Goal: Task Accomplishment & Management: Use online tool/utility

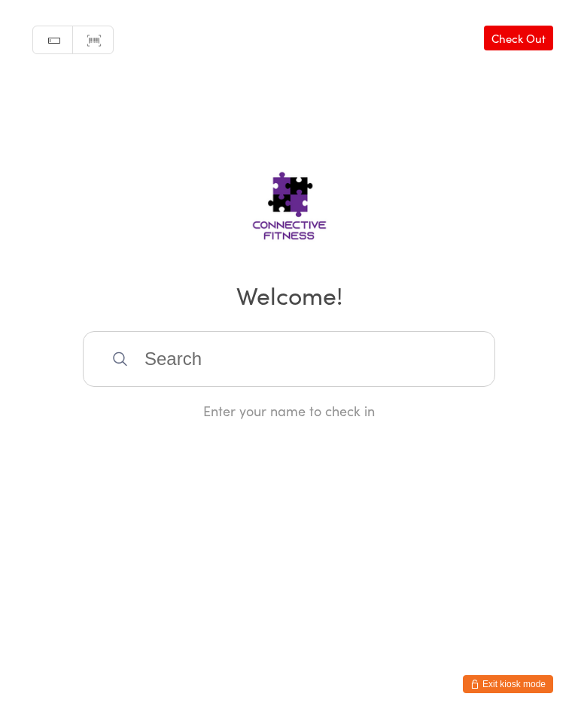
click at [400, 372] on input "search" at bounding box center [289, 359] width 412 height 56
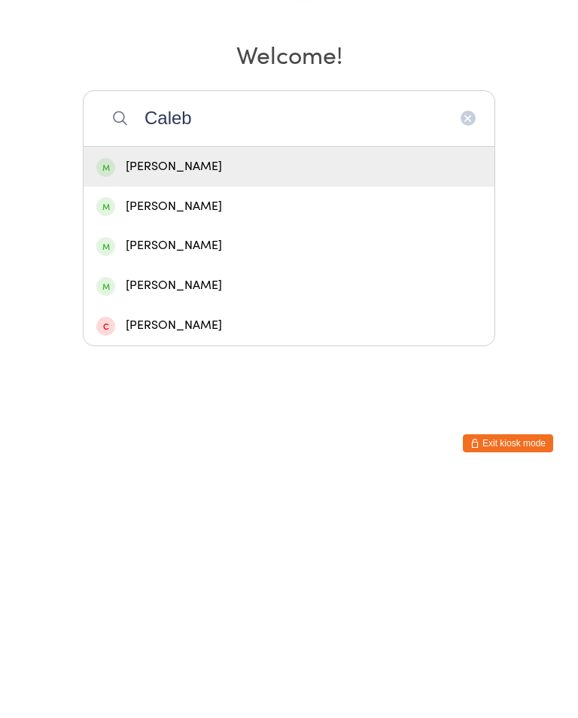
type input "Caleb"
click at [242, 397] on div "[PERSON_NAME]" at bounding box center [288, 407] width 385 height 20
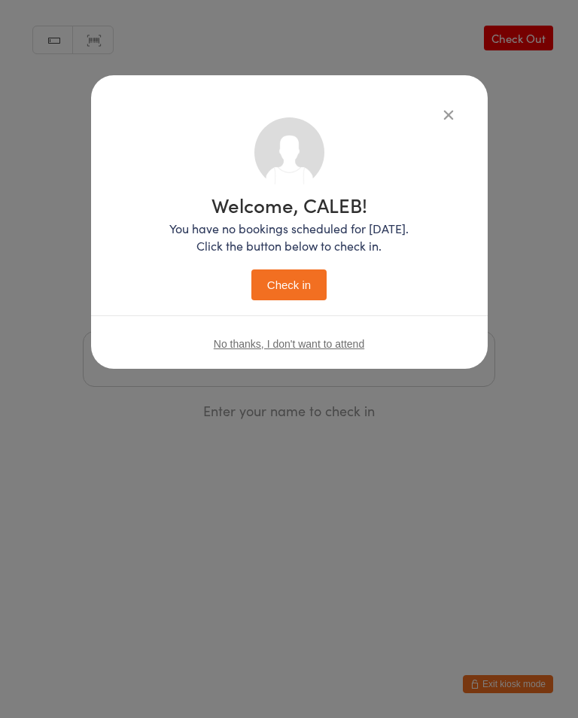
click at [304, 293] on button "Check in" at bounding box center [288, 284] width 75 height 31
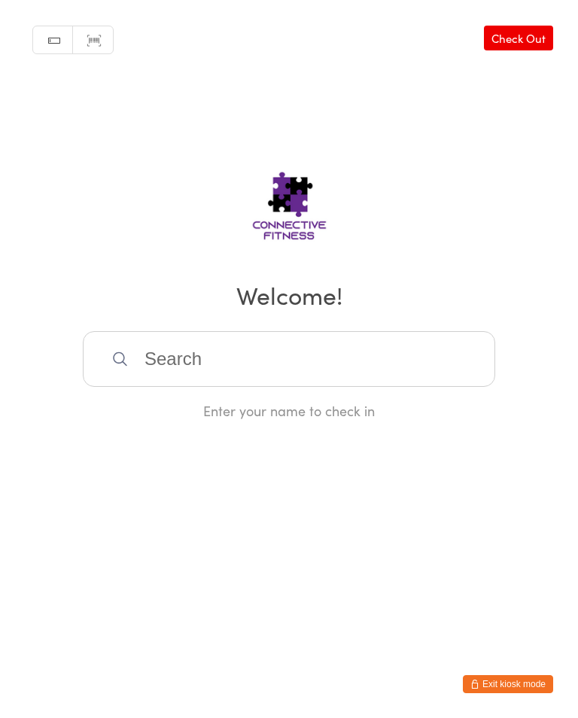
click at [230, 362] on input "search" at bounding box center [289, 359] width 412 height 56
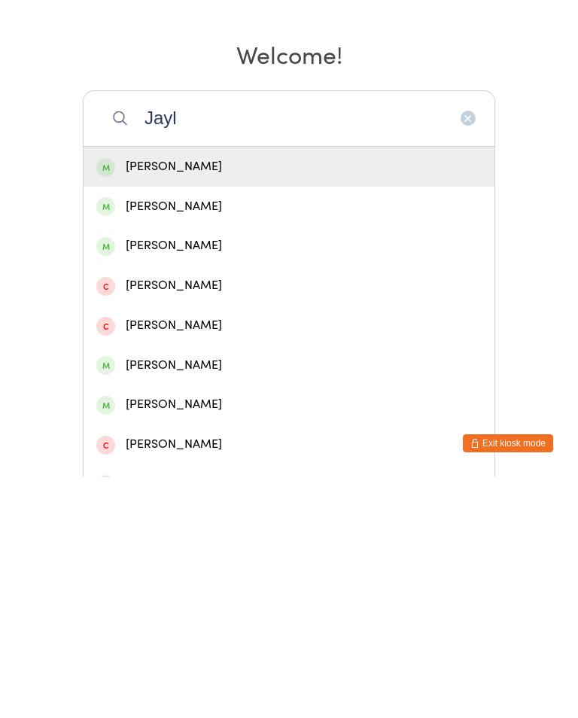
type input "Jayl"
click at [157, 397] on div "[PERSON_NAME]" at bounding box center [288, 407] width 385 height 20
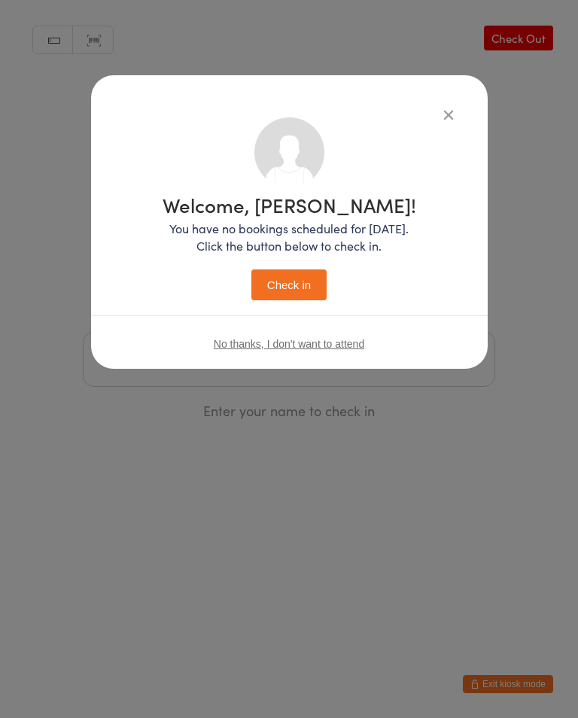
click at [306, 279] on button "Check in" at bounding box center [288, 284] width 75 height 31
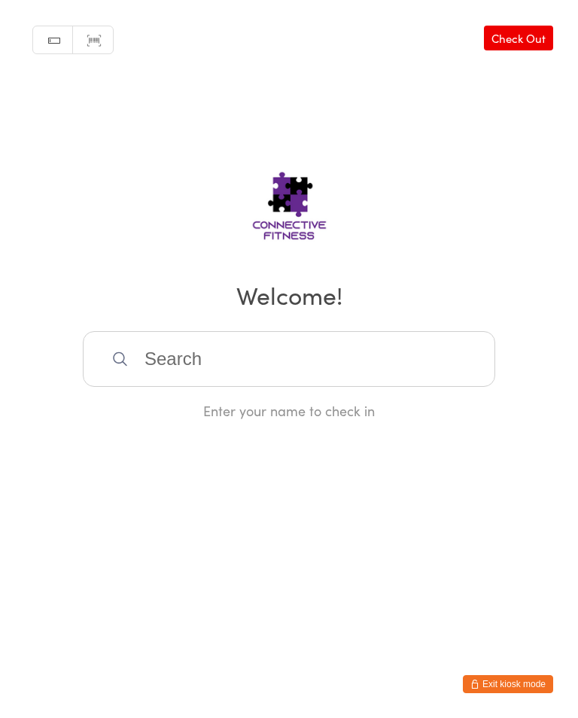
click at [362, 387] on input "search" at bounding box center [289, 359] width 412 height 56
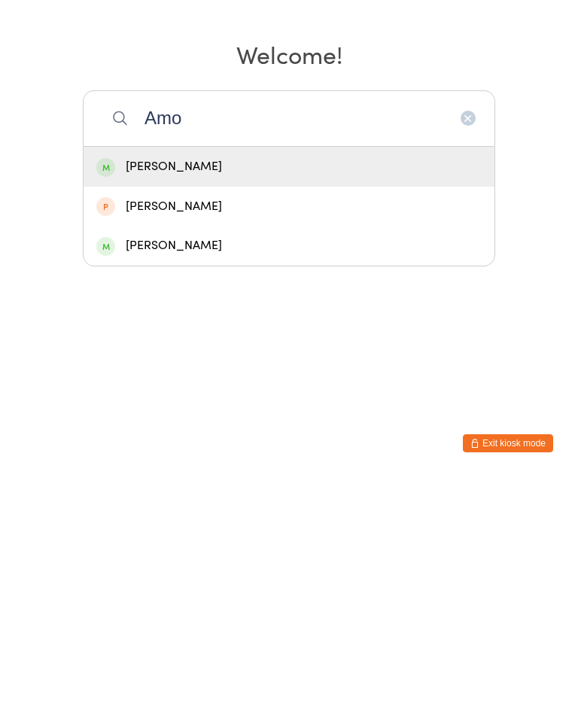
type input "Amo"
click at [248, 476] on div "[PERSON_NAME]" at bounding box center [288, 486] width 385 height 20
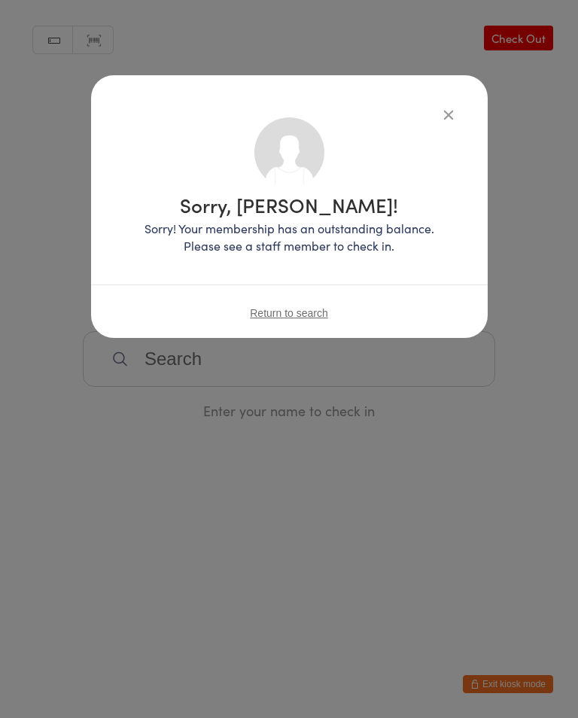
click at [440, 117] on icon "button" at bounding box center [448, 114] width 17 height 17
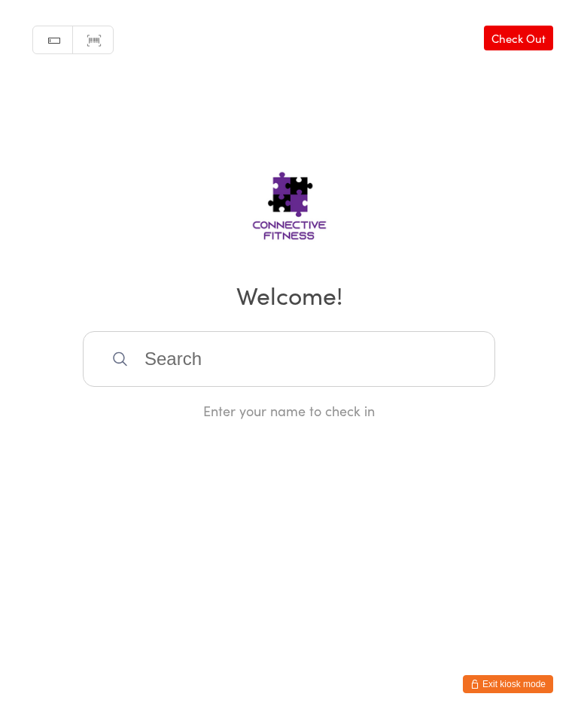
click at [358, 348] on input "search" at bounding box center [289, 359] width 412 height 56
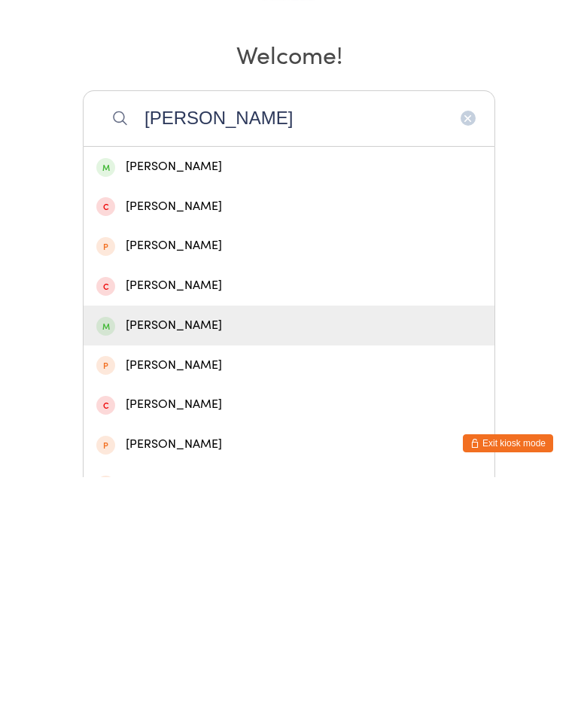
type input "[PERSON_NAME]"
click at [207, 556] on div "[PERSON_NAME]" at bounding box center [288, 566] width 385 height 20
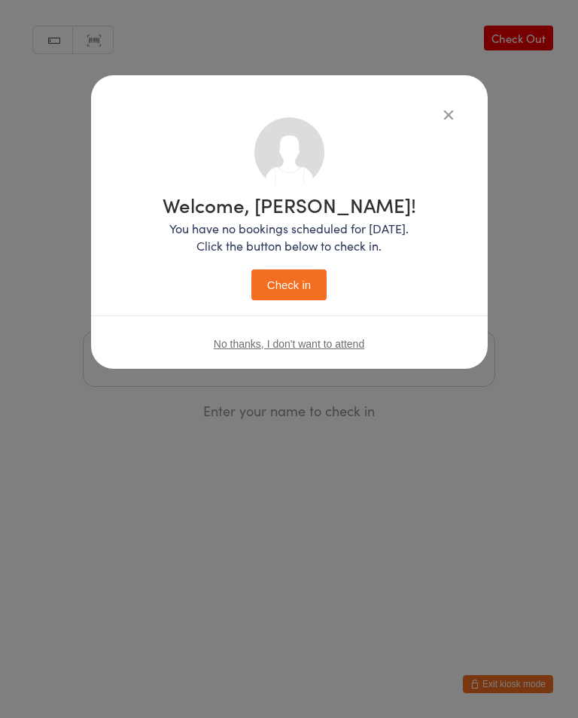
click at [293, 293] on button "Check in" at bounding box center [288, 284] width 75 height 31
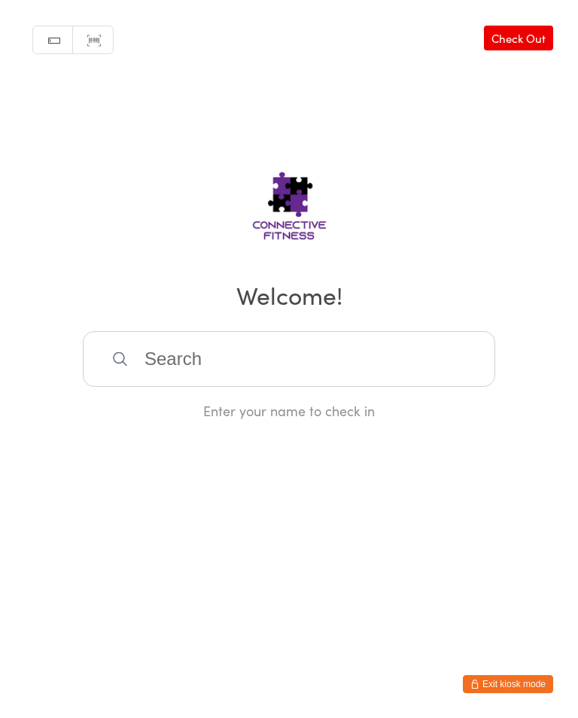
click at [301, 363] on input "search" at bounding box center [289, 359] width 412 height 56
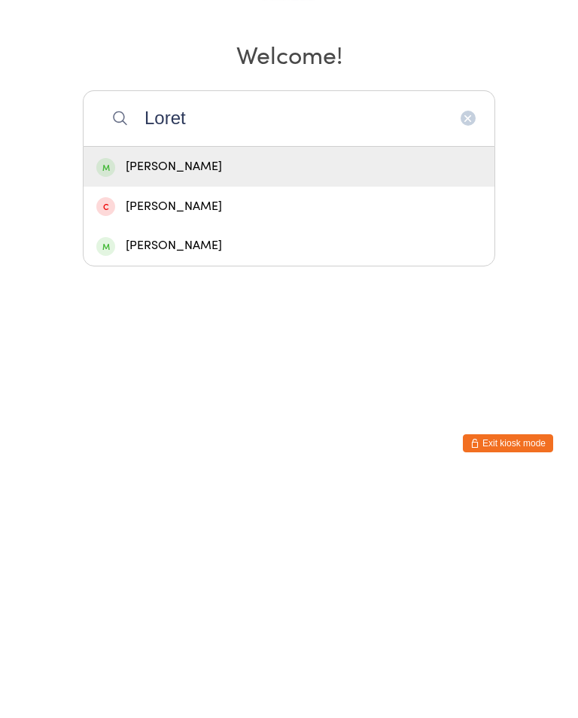
type input "Loret"
click at [254, 397] on div "[PERSON_NAME]" at bounding box center [288, 407] width 385 height 20
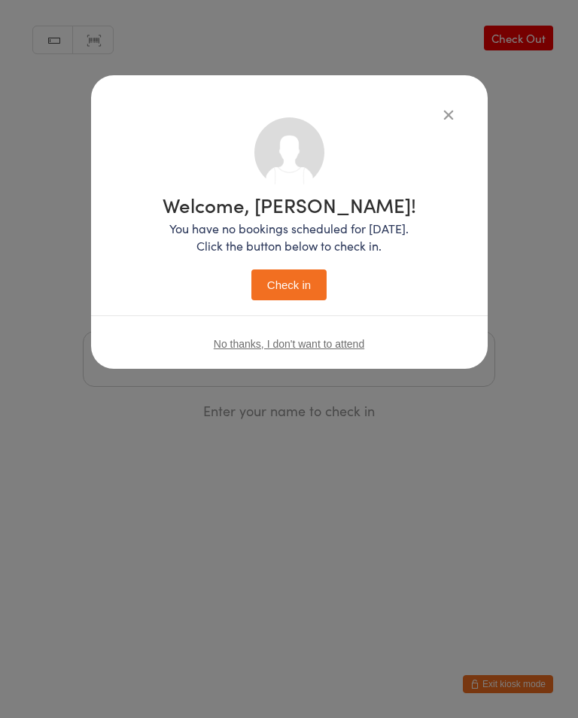
click at [301, 277] on button "Check in" at bounding box center [288, 284] width 75 height 31
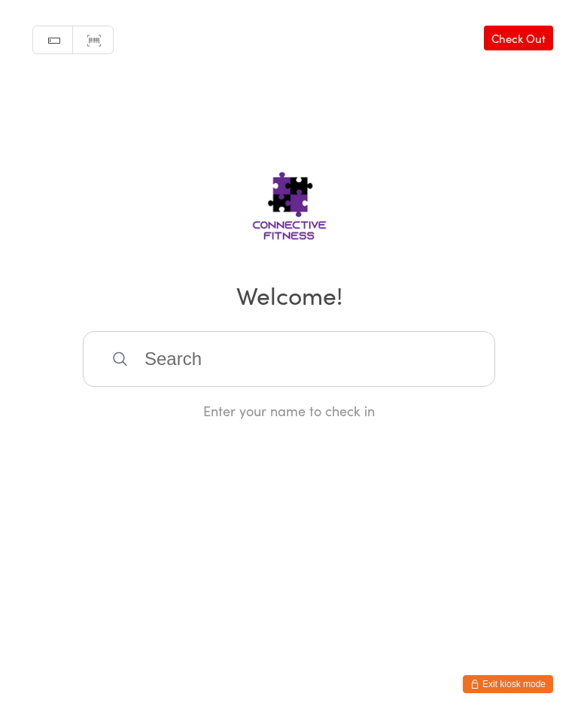
click at [284, 357] on input "search" at bounding box center [289, 359] width 412 height 56
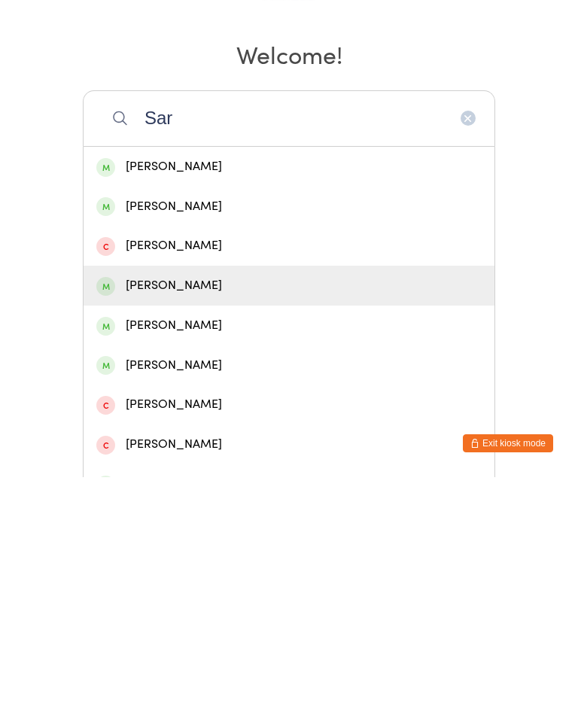
type input "Sar"
click at [240, 516] on div "[PERSON_NAME]" at bounding box center [288, 526] width 385 height 20
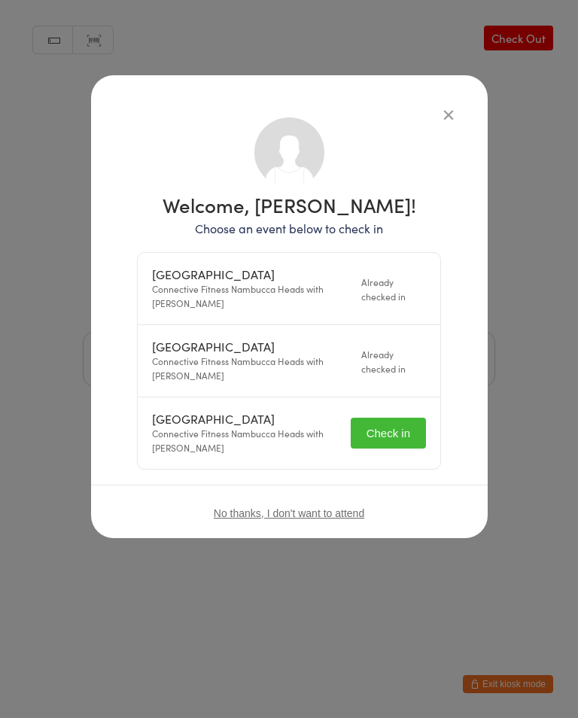
click at [444, 117] on icon "button" at bounding box center [448, 114] width 17 height 17
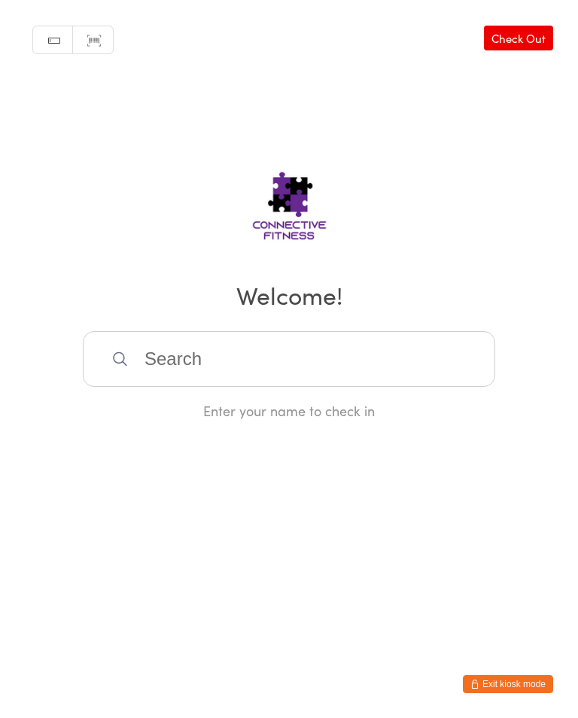
click at [229, 363] on input "search" at bounding box center [289, 359] width 412 height 56
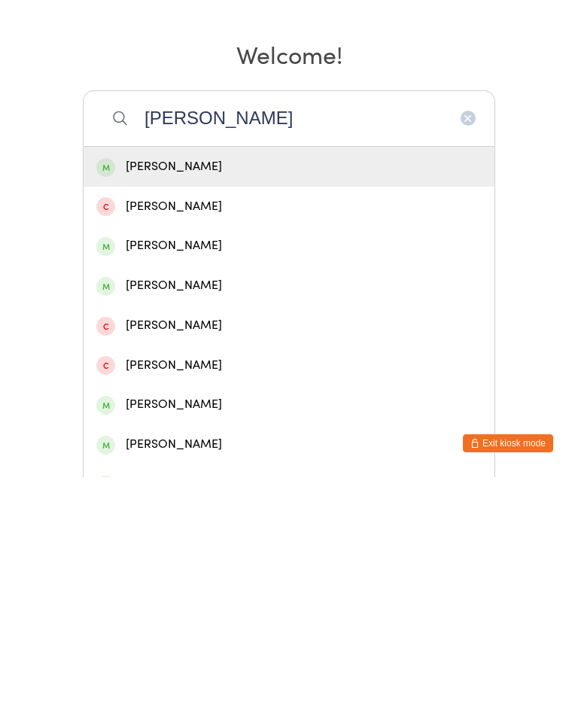
type input "[PERSON_NAME]"
click at [178, 397] on div "[PERSON_NAME]" at bounding box center [288, 407] width 385 height 20
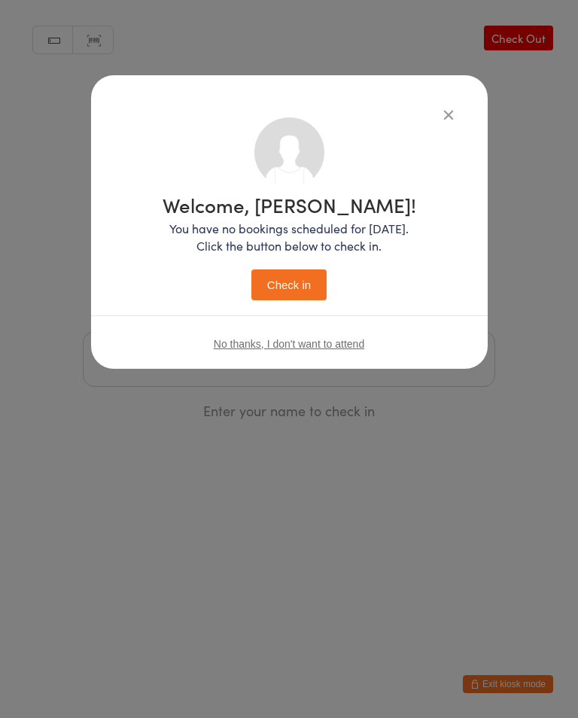
click at [273, 281] on button "Check in" at bounding box center [288, 284] width 75 height 31
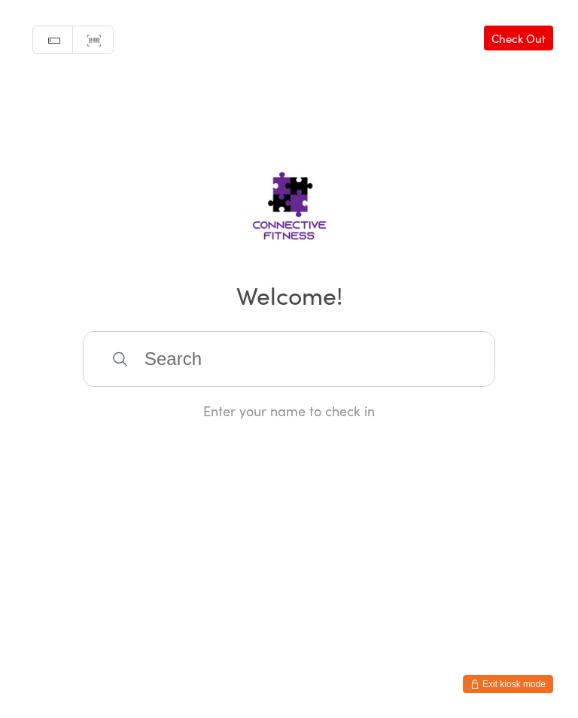
click at [395, 363] on input "search" at bounding box center [289, 359] width 412 height 56
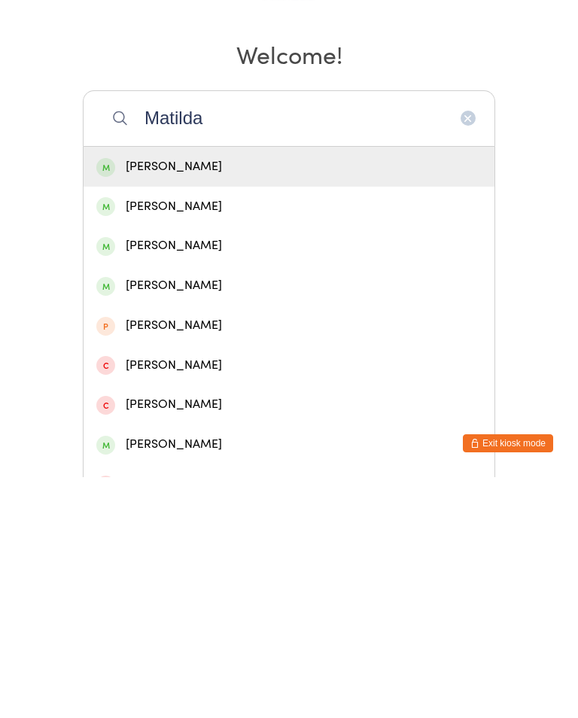
type input "Matilda"
click at [312, 397] on div "[PERSON_NAME]" at bounding box center [288, 407] width 385 height 20
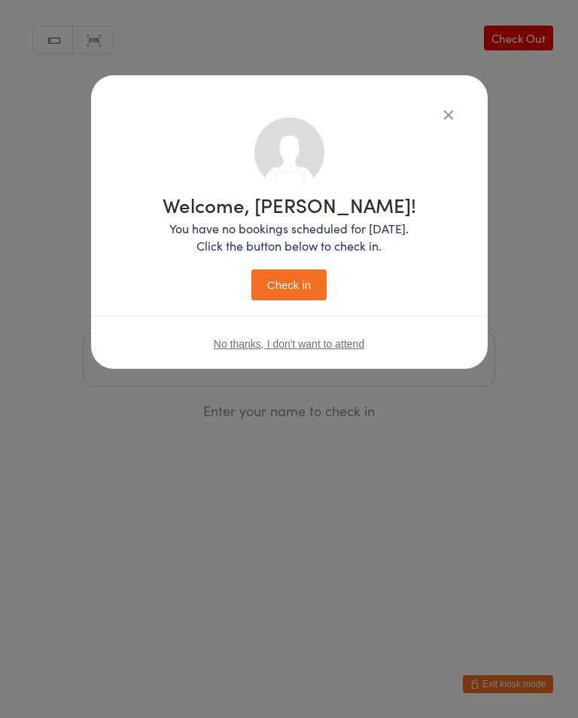
click at [317, 281] on button "Check in" at bounding box center [288, 284] width 75 height 31
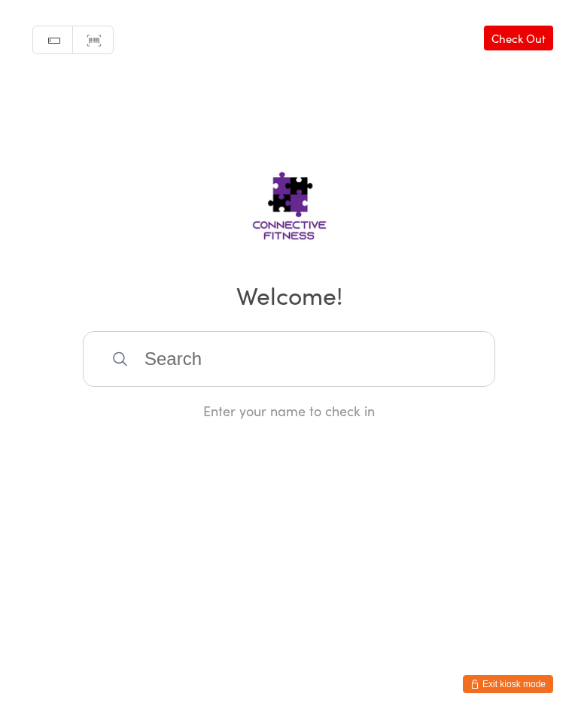
click at [233, 362] on input "search" at bounding box center [289, 359] width 412 height 56
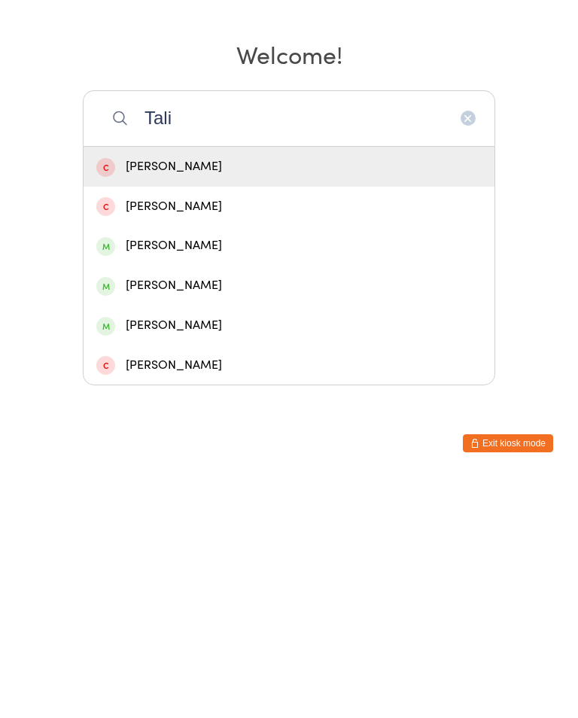
type input "Tali"
click at [211, 516] on div "[PERSON_NAME]" at bounding box center [288, 526] width 385 height 20
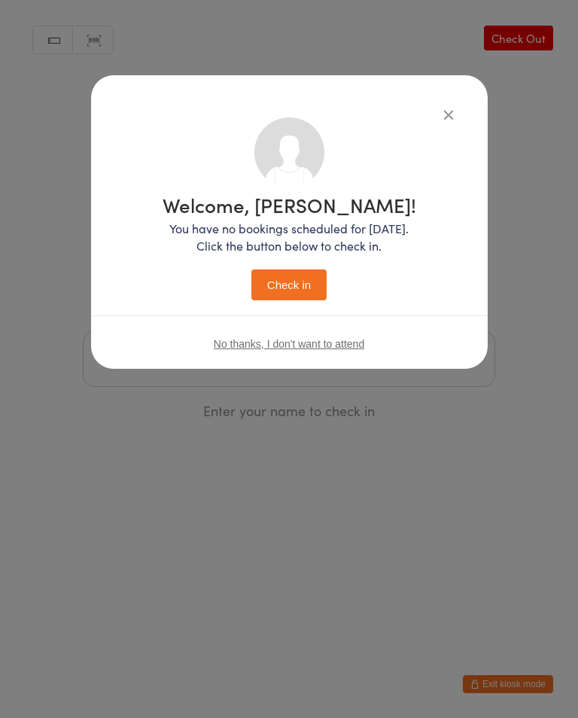
click at [306, 278] on button "Check in" at bounding box center [288, 284] width 75 height 31
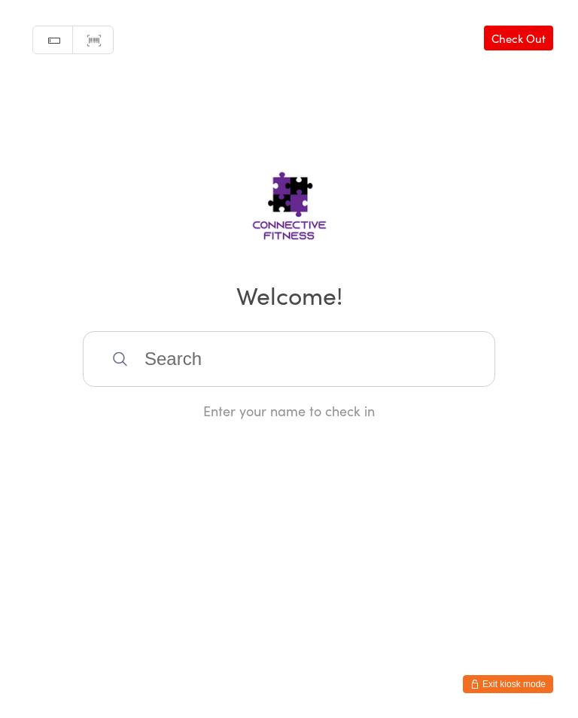
click at [168, 383] on input "search" at bounding box center [289, 359] width 412 height 56
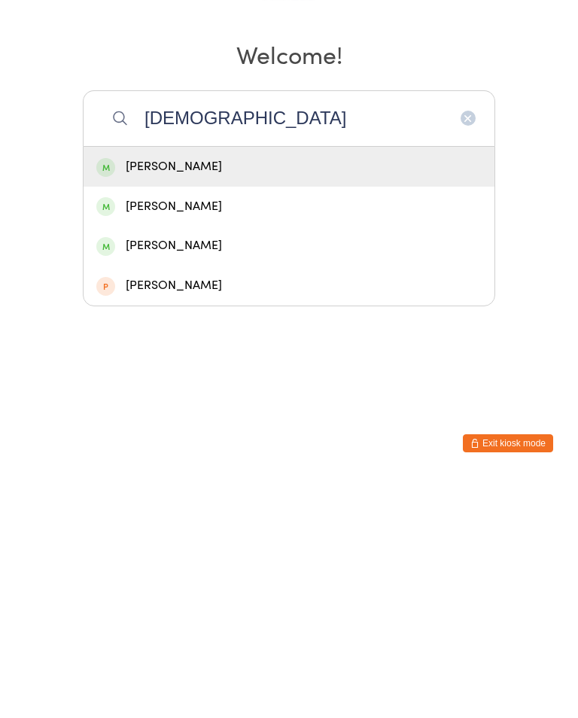
type input "[DEMOGRAPHIC_DATA]"
click at [160, 397] on div "[PERSON_NAME]" at bounding box center [288, 407] width 385 height 20
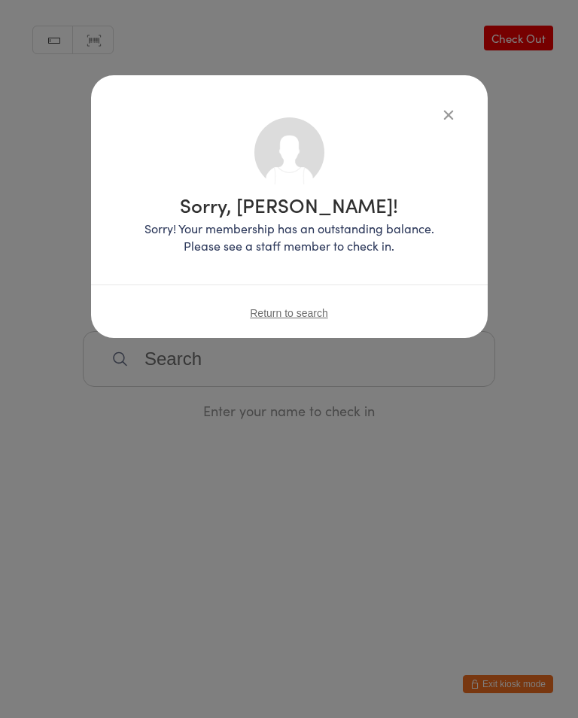
click at [440, 121] on icon "button" at bounding box center [448, 114] width 17 height 17
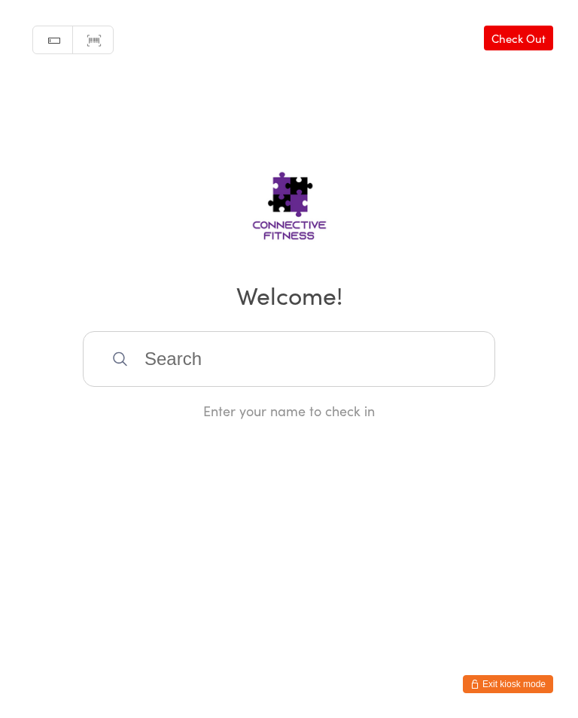
click at [217, 376] on input "search" at bounding box center [289, 359] width 412 height 56
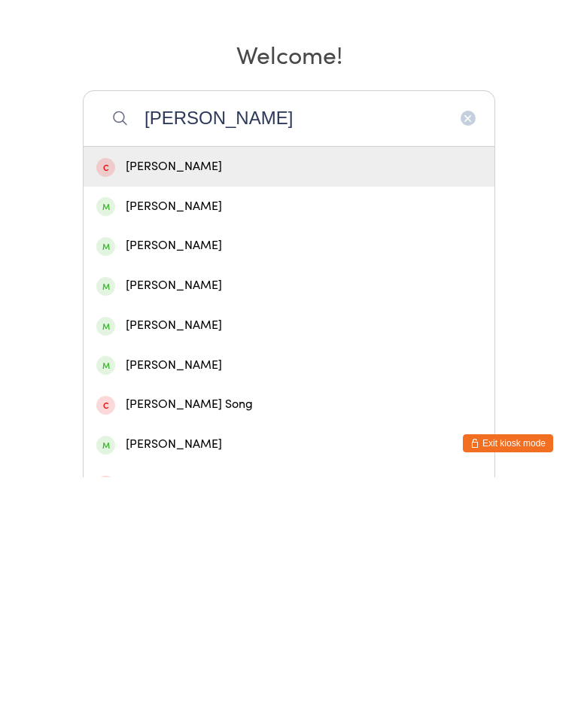
type input "[PERSON_NAME]"
click at [187, 476] on div "[PERSON_NAME]" at bounding box center [288, 486] width 385 height 20
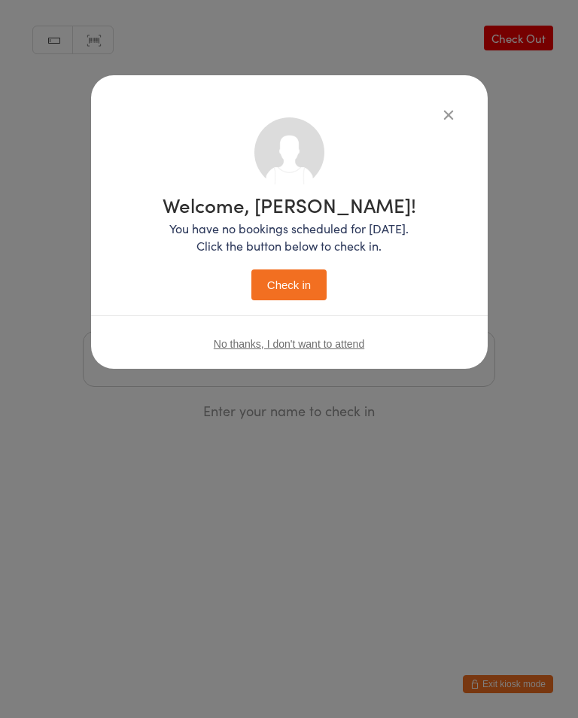
click at [302, 275] on button "Check in" at bounding box center [288, 284] width 75 height 31
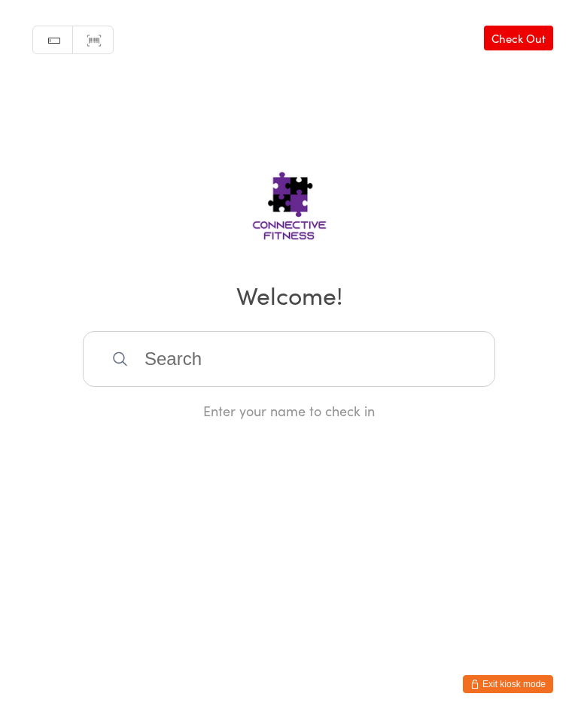
click at [179, 358] on input "search" at bounding box center [289, 359] width 412 height 56
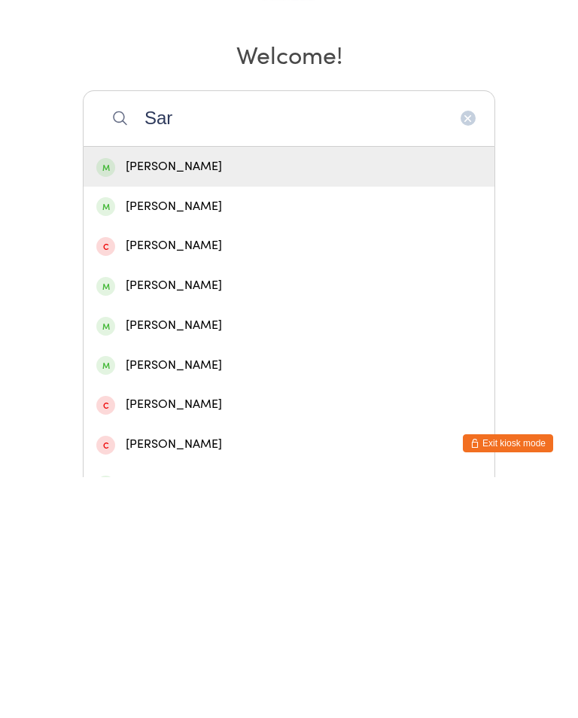
type input "Sar"
click at [285, 516] on div "[PERSON_NAME]" at bounding box center [288, 526] width 385 height 20
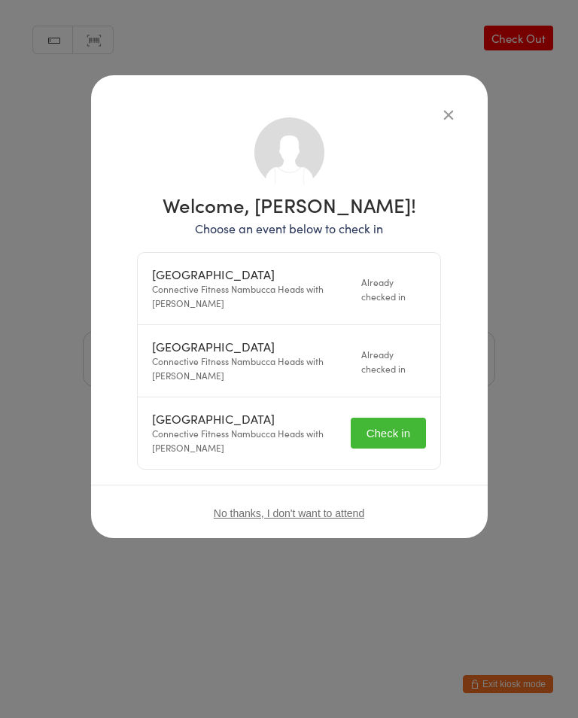
click at [400, 431] on button "Check in" at bounding box center [388, 433] width 75 height 31
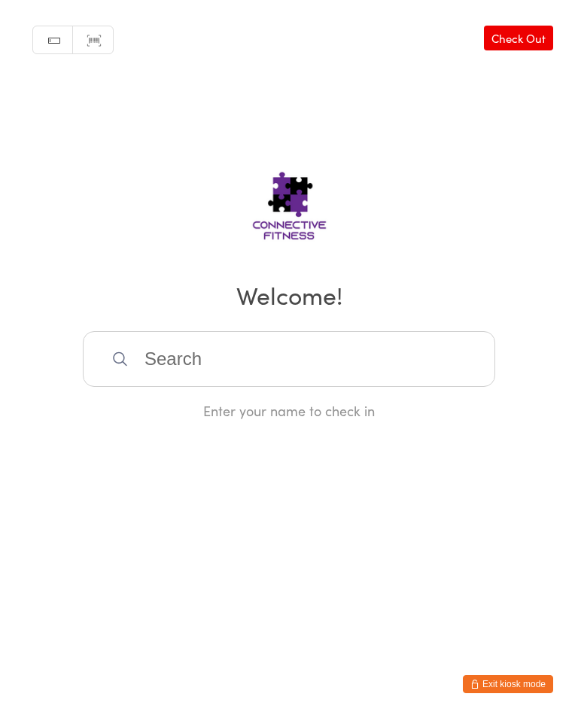
click at [373, 387] on input "search" at bounding box center [289, 359] width 412 height 56
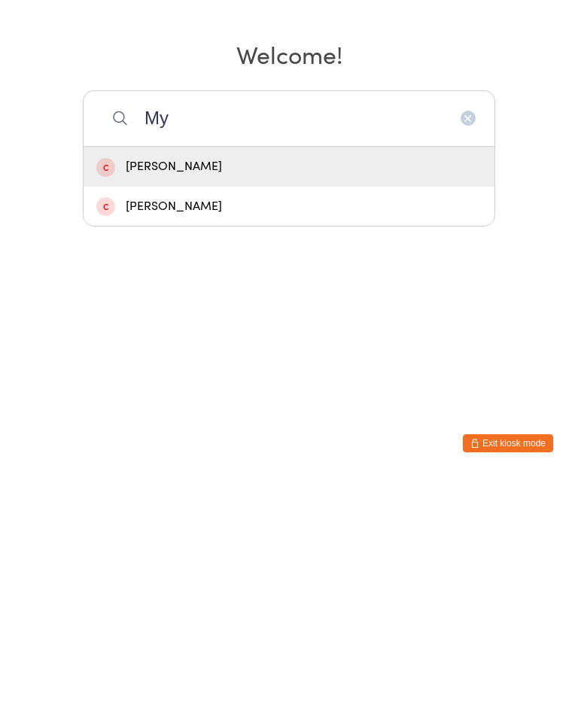
type input "M"
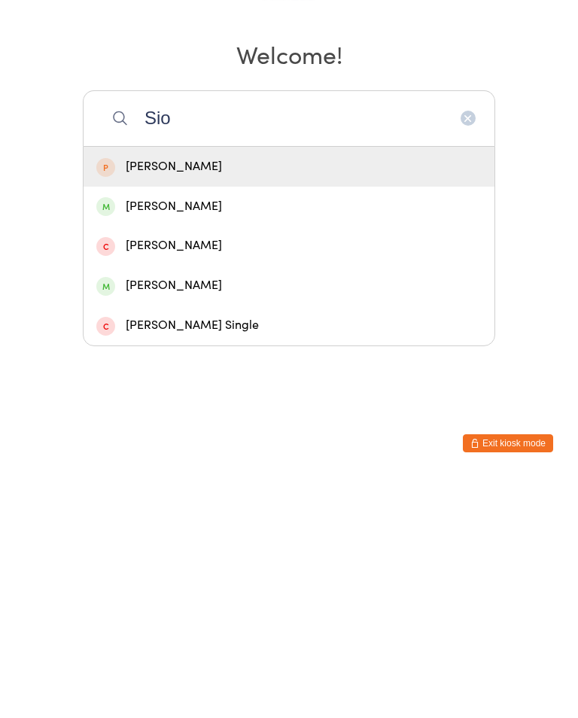
type input "Sio"
click at [284, 437] on div "[PERSON_NAME]" at bounding box center [288, 447] width 385 height 20
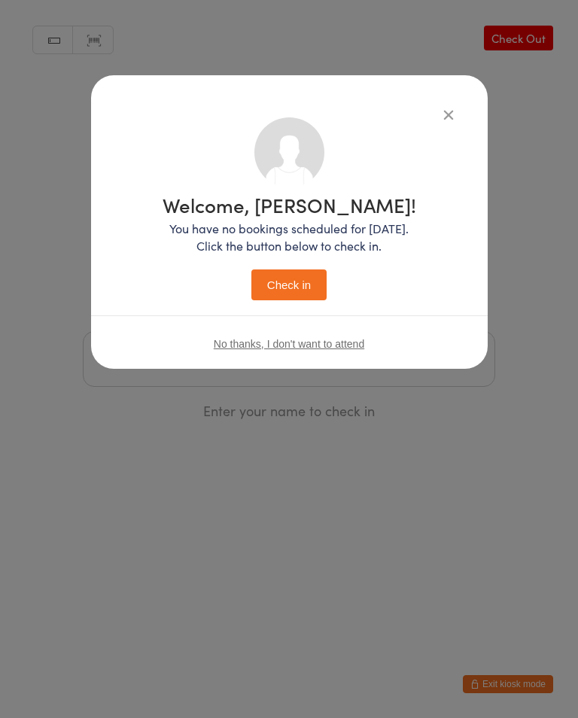
click at [305, 288] on button "Check in" at bounding box center [288, 284] width 75 height 31
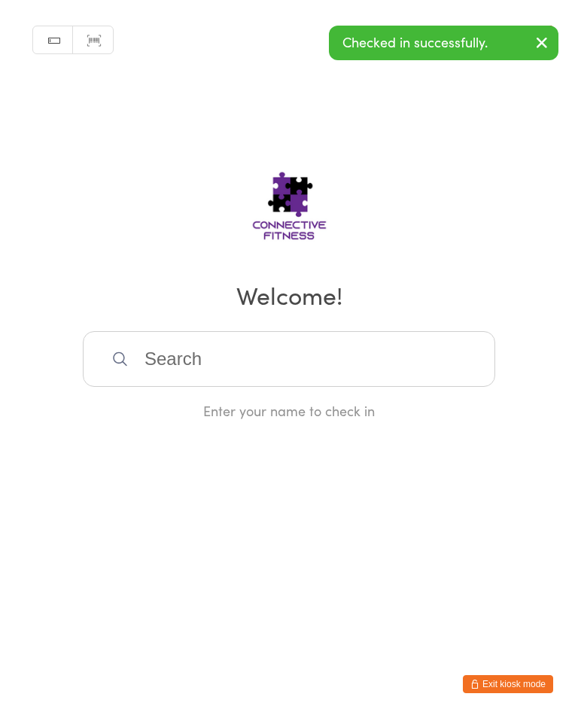
click at [317, 351] on input "search" at bounding box center [289, 359] width 412 height 56
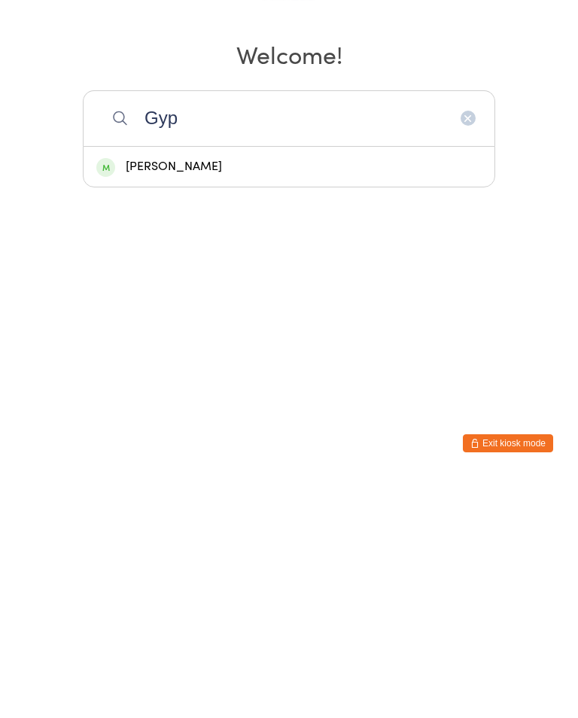
type input "Gyp"
click at [384, 397] on div "[PERSON_NAME]" at bounding box center [288, 407] width 385 height 20
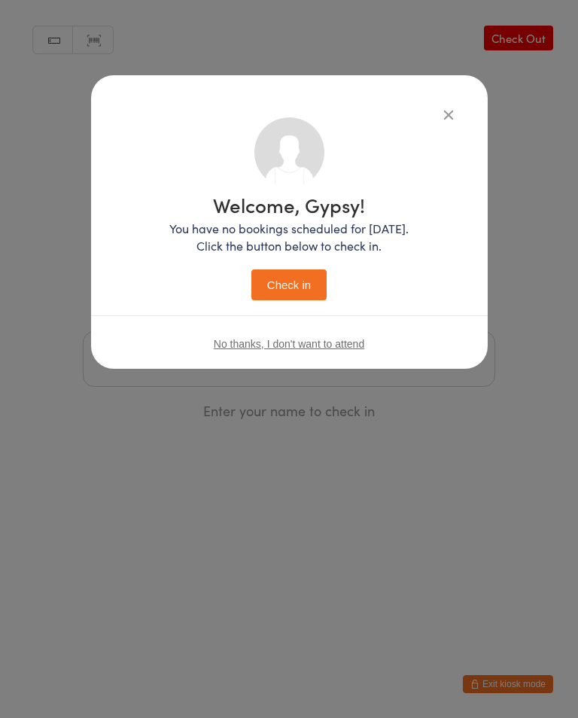
click at [300, 281] on button "Check in" at bounding box center [288, 284] width 75 height 31
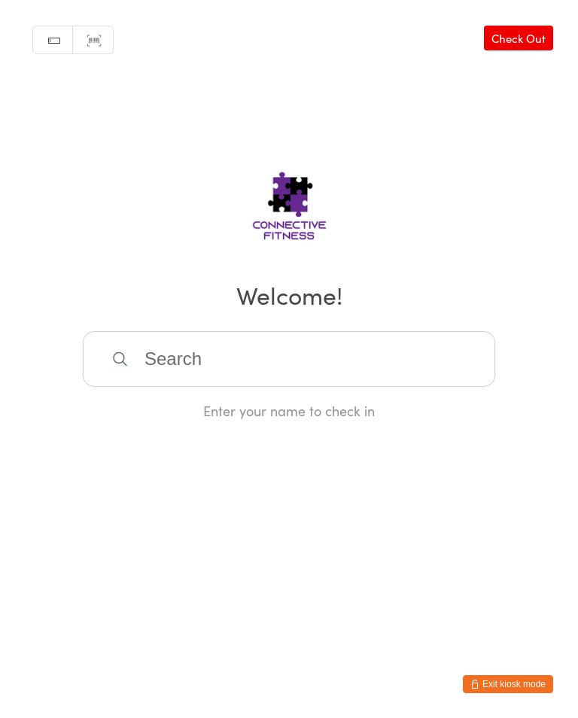
click at [268, 373] on input "search" at bounding box center [289, 359] width 412 height 56
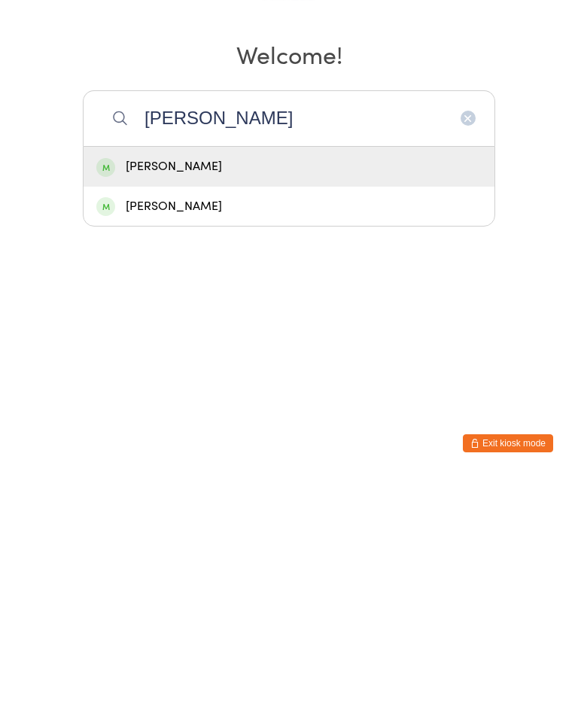
type input "[PERSON_NAME]"
click at [253, 397] on div "[PERSON_NAME]" at bounding box center [288, 407] width 385 height 20
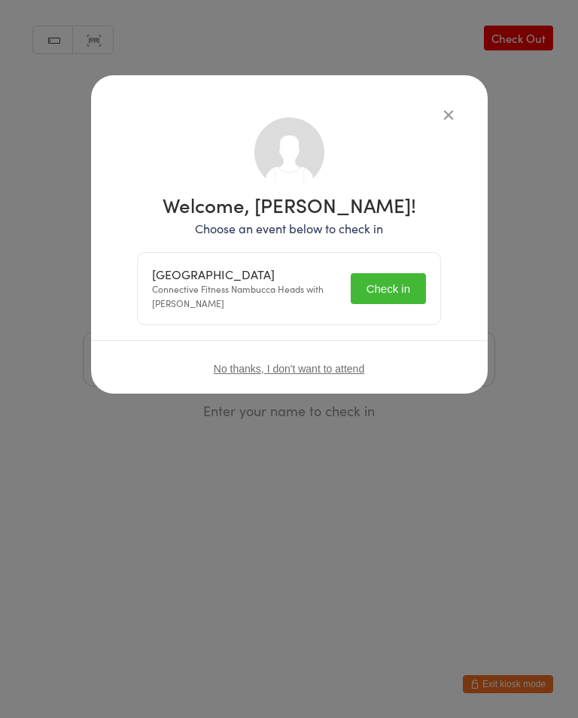
click at [406, 293] on button "Check in" at bounding box center [388, 288] width 75 height 31
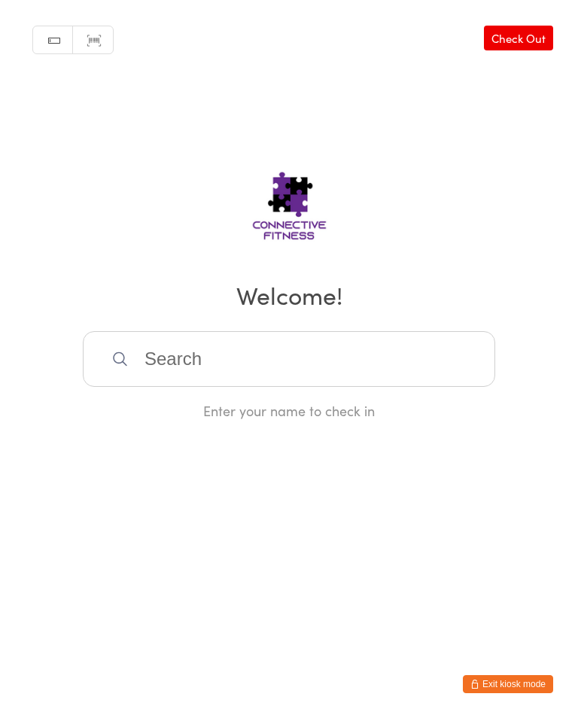
click at [258, 362] on input "search" at bounding box center [289, 359] width 412 height 56
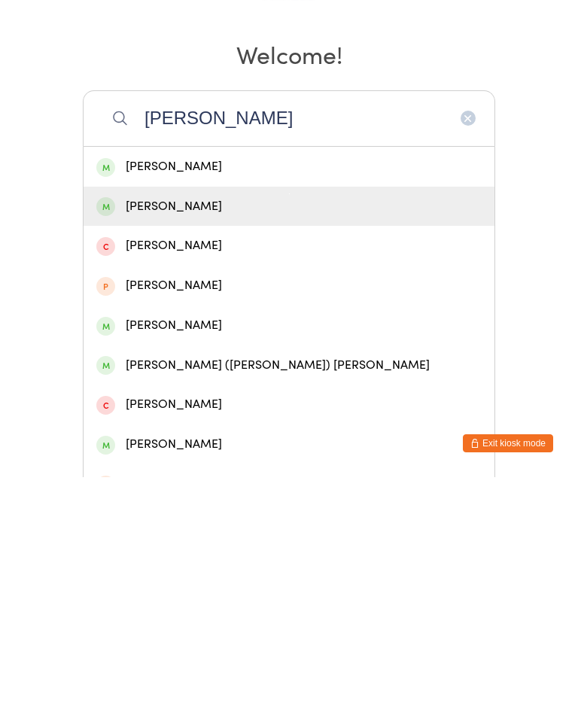
type input "[PERSON_NAME]"
click at [217, 437] on div "[PERSON_NAME]" at bounding box center [288, 447] width 385 height 20
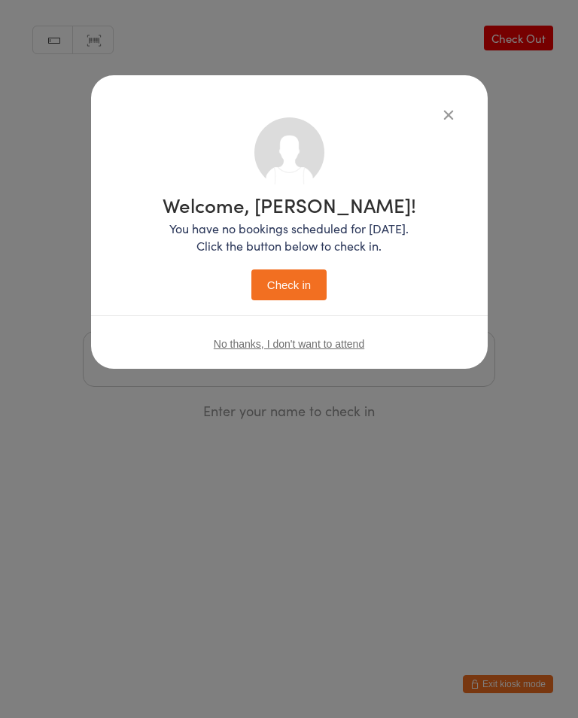
click at [299, 291] on button "Check in" at bounding box center [288, 284] width 75 height 31
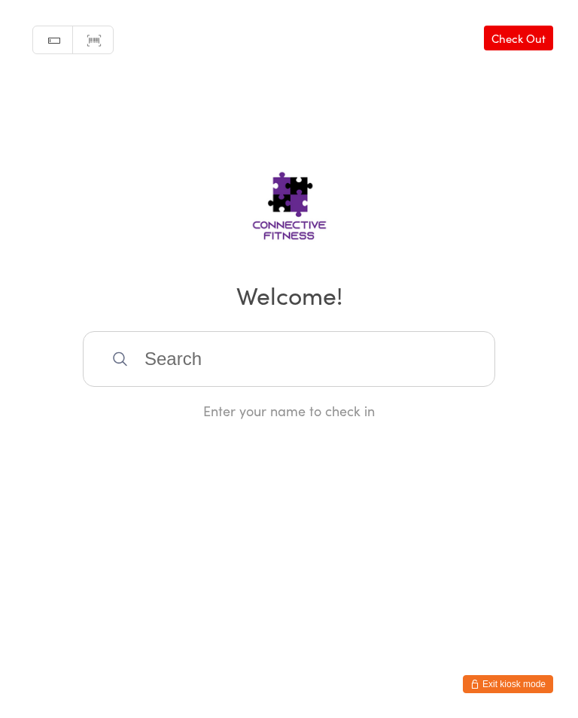
click at [206, 350] on input "search" at bounding box center [289, 359] width 412 height 56
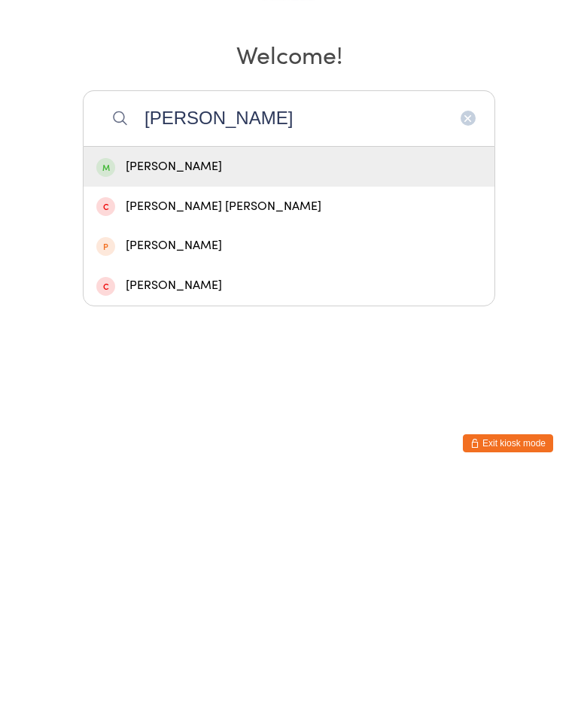
type input "[PERSON_NAME]"
click at [196, 397] on div "[PERSON_NAME]" at bounding box center [288, 407] width 385 height 20
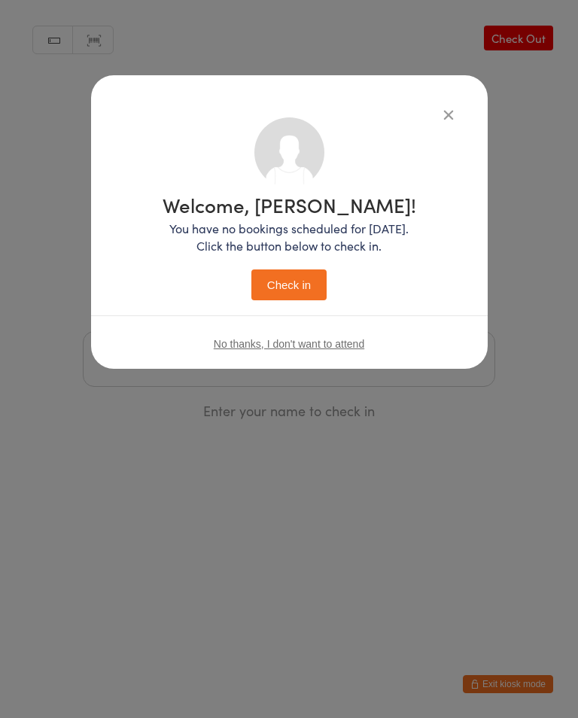
click at [288, 279] on button "Check in" at bounding box center [288, 284] width 75 height 31
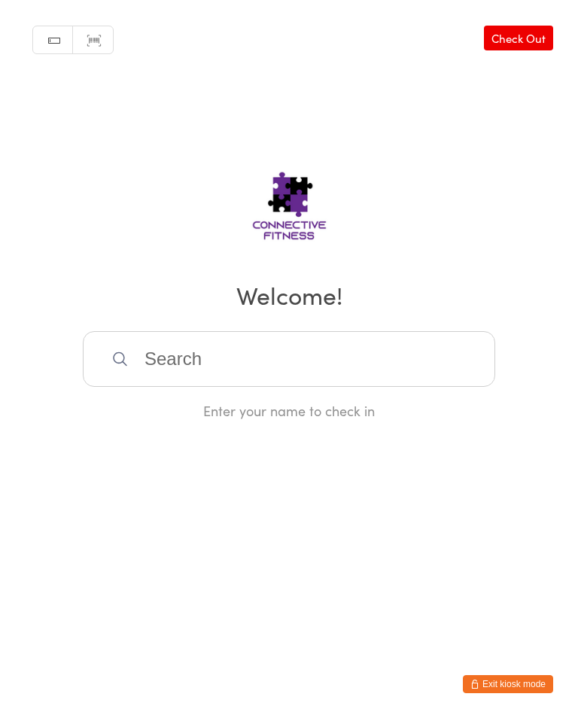
click at [145, 372] on input "search" at bounding box center [289, 359] width 412 height 56
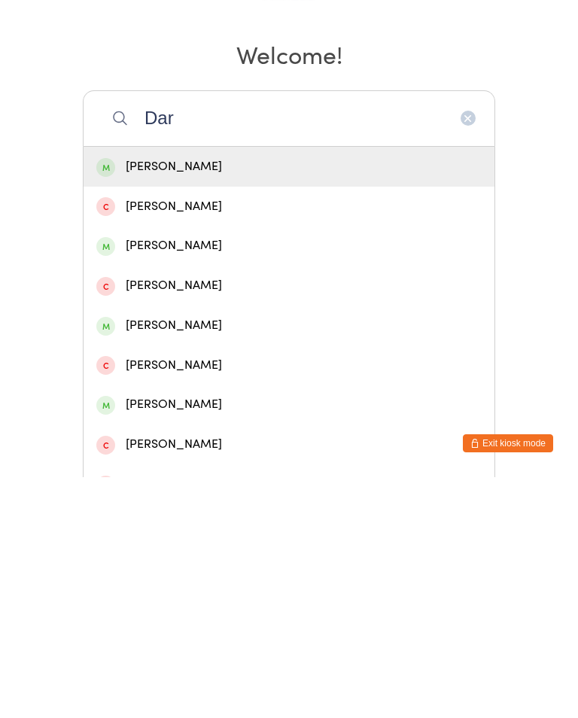
type input "Dar"
click at [102, 478] on span at bounding box center [105, 487] width 19 height 19
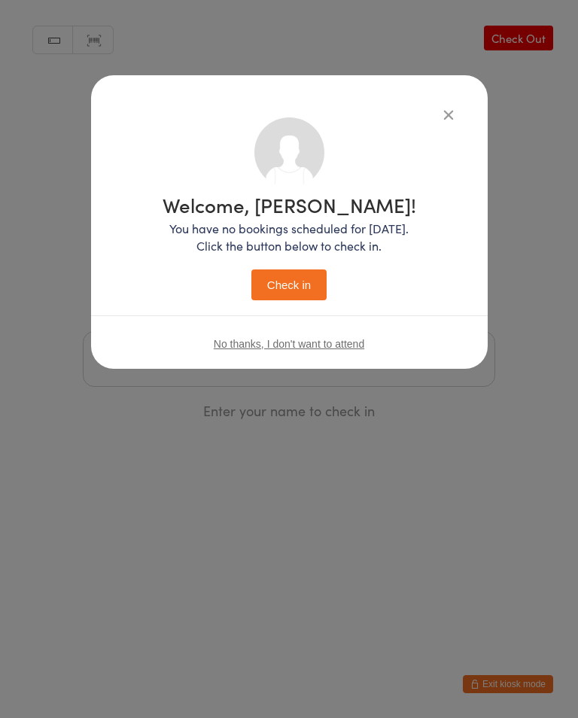
click at [266, 287] on button "Check in" at bounding box center [288, 284] width 75 height 31
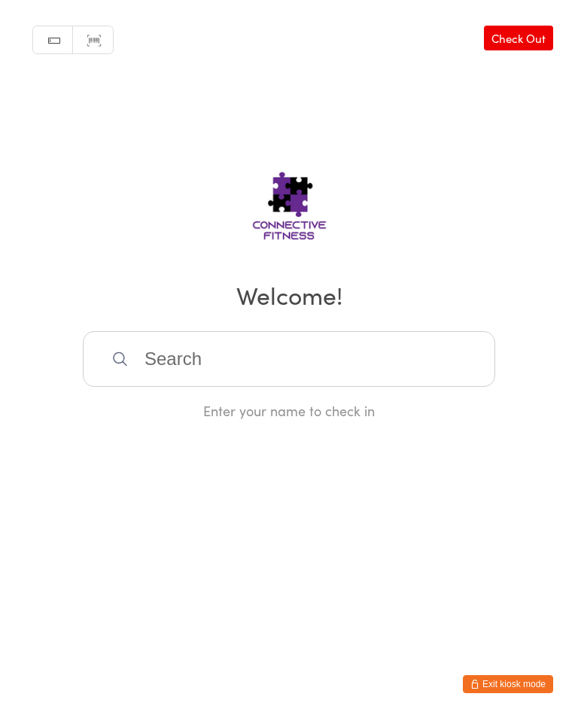
click at [347, 360] on input "search" at bounding box center [289, 359] width 412 height 56
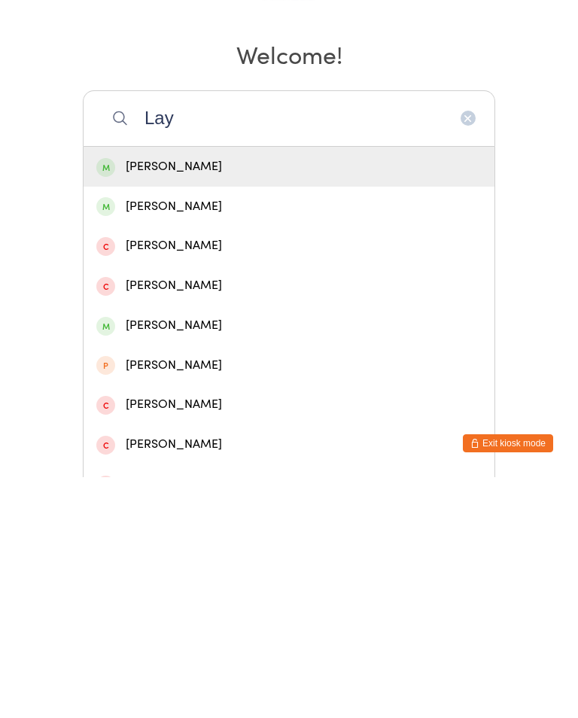
type input "Lay"
click at [382, 397] on div "[PERSON_NAME]" at bounding box center [288, 407] width 385 height 20
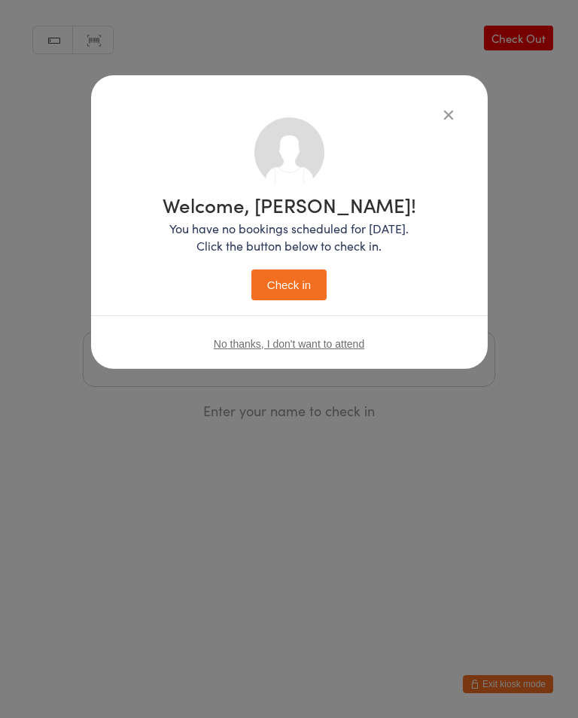
click at [288, 300] on button "Check in" at bounding box center [288, 284] width 75 height 31
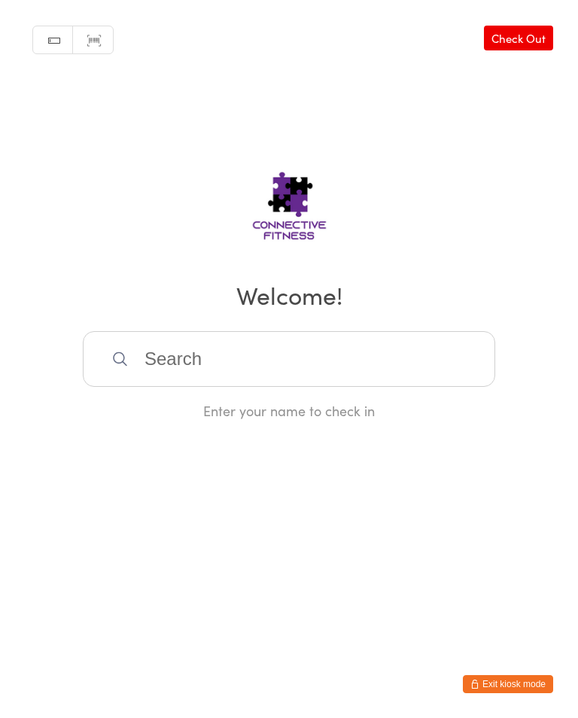
click at [509, 14] on div "Manual search Scanner input Check Out Welcome! Enter your name to check in" at bounding box center [289, 210] width 578 height 420
click at [530, 32] on link "Check Out" at bounding box center [518, 38] width 69 height 25
click at [399, 327] on div "Manual search Scanner input Check In Checking out? Enter your name to check out" at bounding box center [289, 210] width 578 height 420
click at [439, 359] on input "search" at bounding box center [289, 359] width 412 height 56
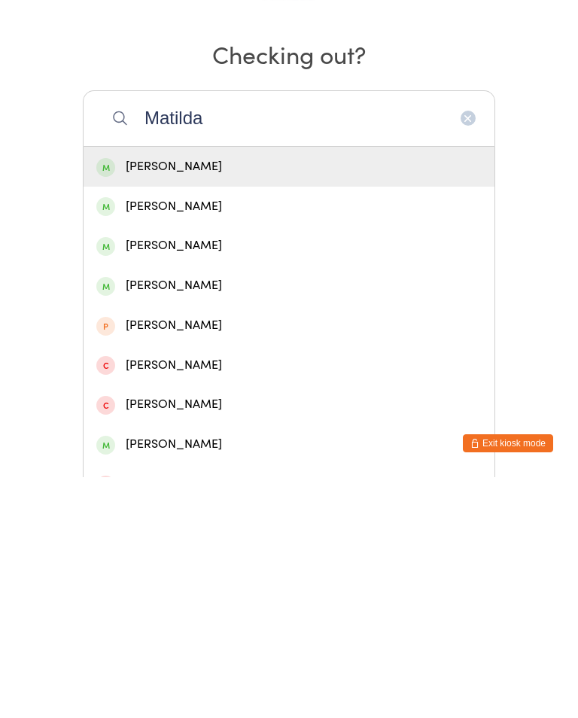
type input "Matilda"
click at [266, 397] on div "[PERSON_NAME]" at bounding box center [288, 407] width 385 height 20
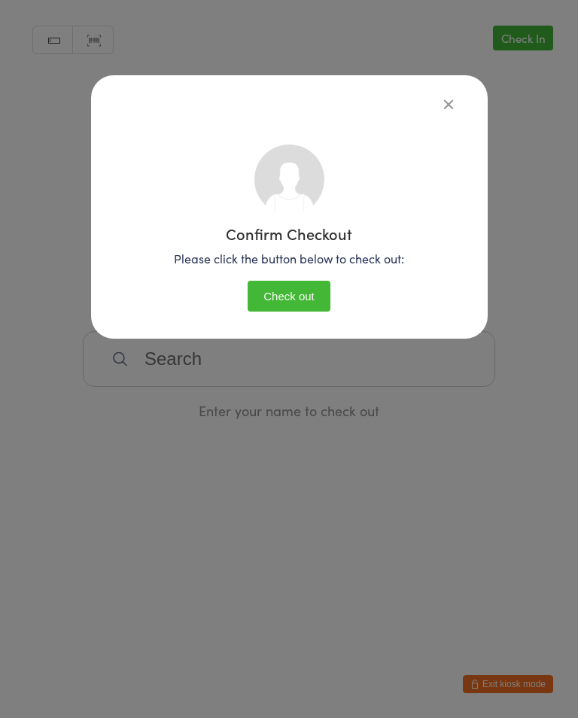
click at [324, 305] on button "Check out" at bounding box center [289, 296] width 83 height 31
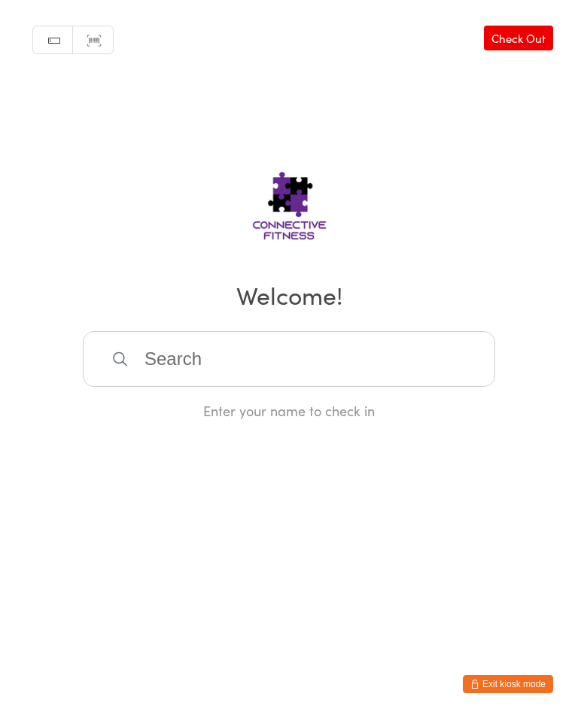
click at [534, 37] on link "Check Out" at bounding box center [518, 38] width 69 height 25
click at [190, 373] on input "search" at bounding box center [289, 359] width 412 height 56
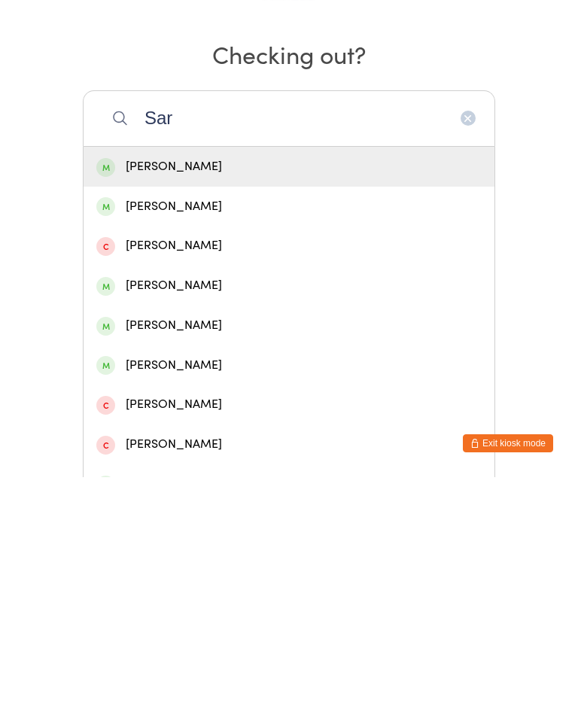
type input "Sar"
click at [210, 516] on div "[PERSON_NAME]" at bounding box center [288, 526] width 385 height 20
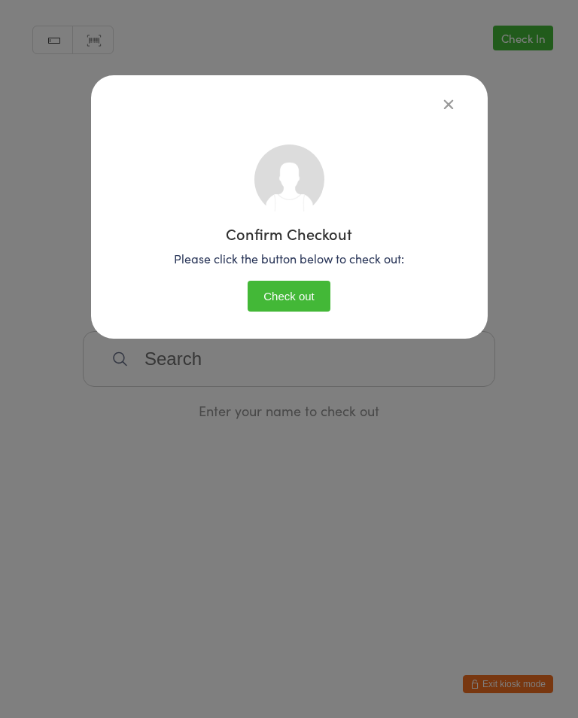
click at [302, 282] on button "Check out" at bounding box center [289, 296] width 83 height 31
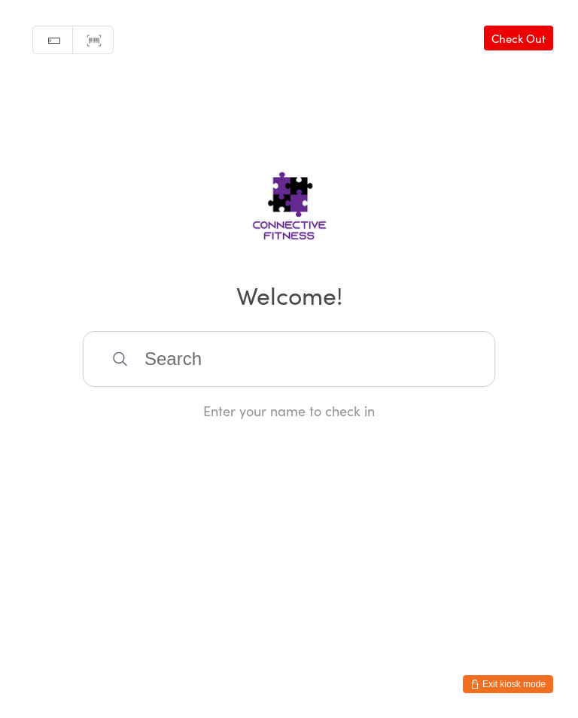
click at [233, 372] on input "search" at bounding box center [289, 359] width 412 height 56
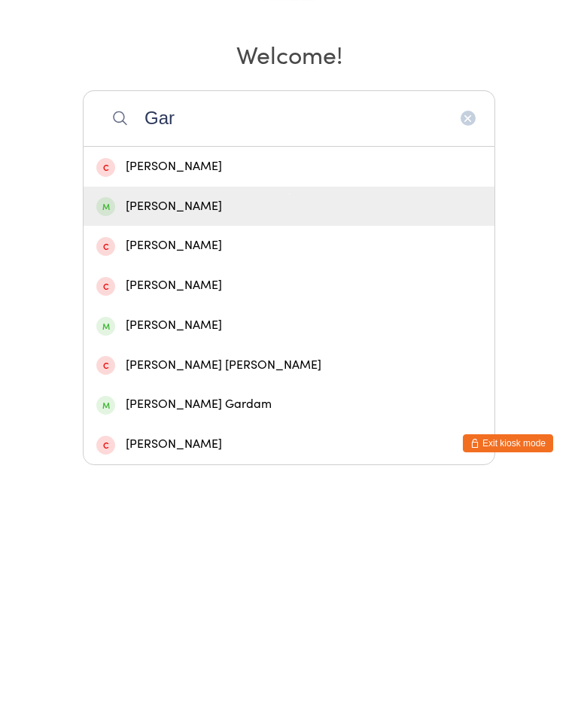
type input "Gar"
click at [202, 437] on div "[PERSON_NAME]" at bounding box center [288, 447] width 385 height 20
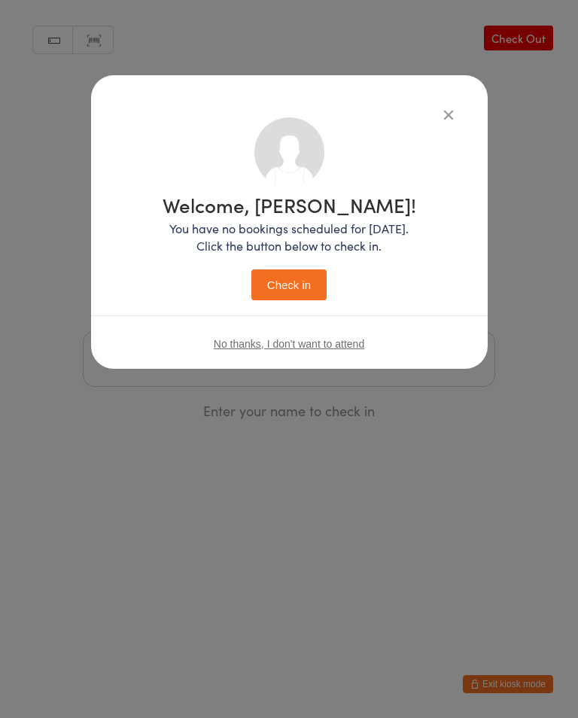
click at [299, 288] on button "Check in" at bounding box center [288, 284] width 75 height 31
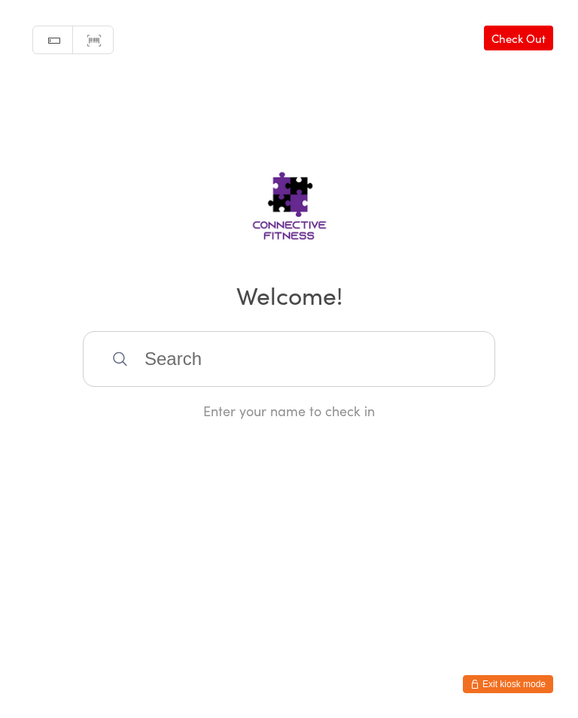
click at [406, 387] on input "search" at bounding box center [289, 359] width 412 height 56
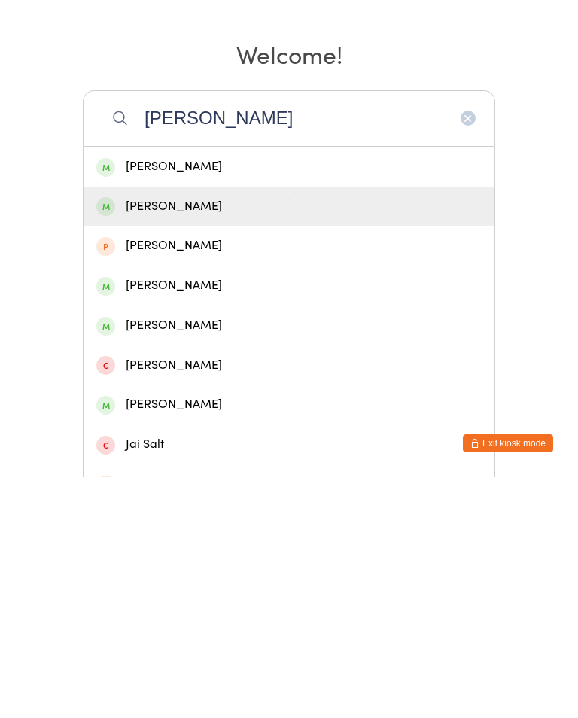
type input "[PERSON_NAME]"
click at [261, 437] on div "[PERSON_NAME]" at bounding box center [288, 447] width 385 height 20
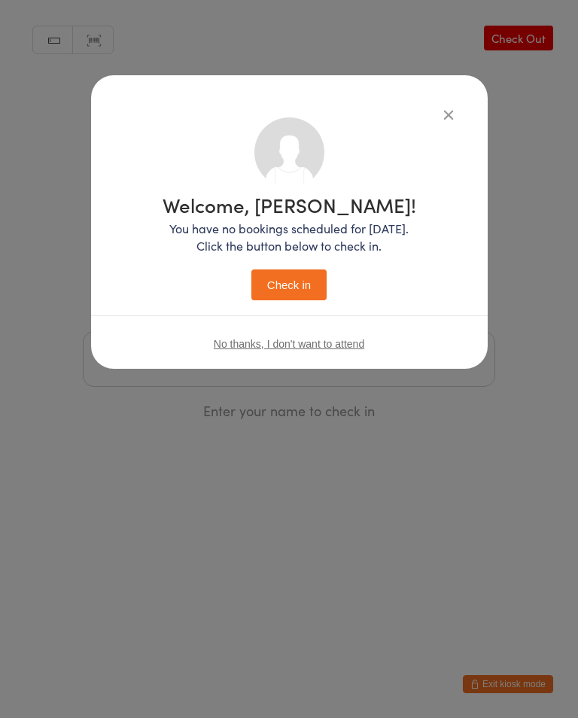
click at [305, 287] on button "Check in" at bounding box center [288, 284] width 75 height 31
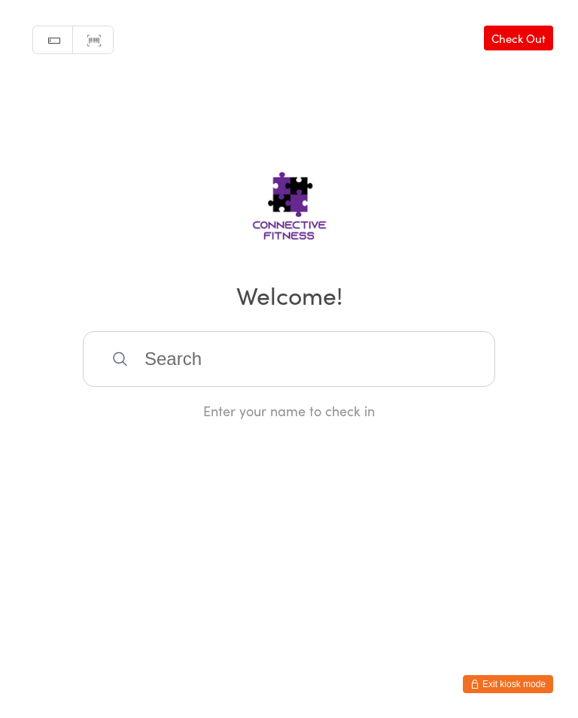
click at [385, 360] on input "search" at bounding box center [289, 359] width 412 height 56
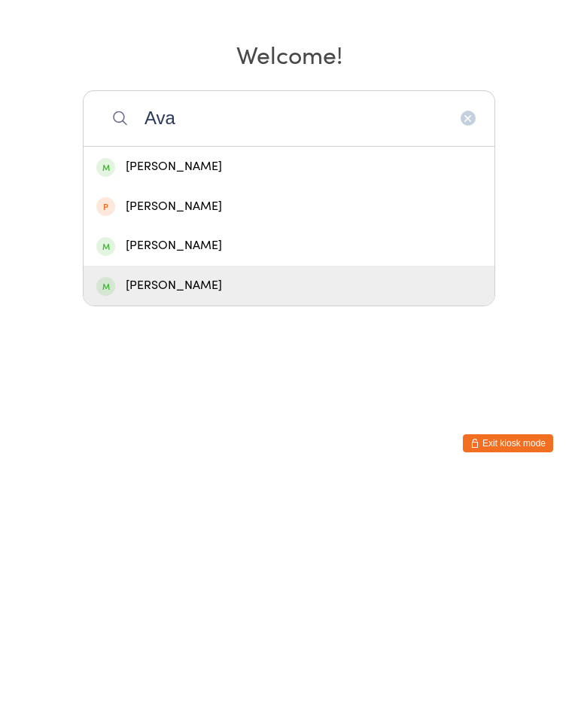
type input "Ava"
click at [214, 516] on div "[PERSON_NAME]" at bounding box center [288, 526] width 385 height 20
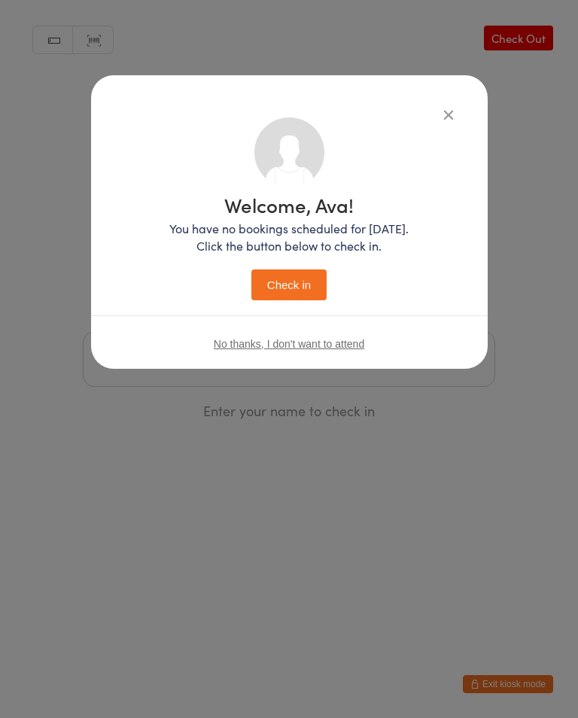
click at [454, 131] on div "Welcome, Ava! You have no bookings scheduled for [DATE]. Click the button below…" at bounding box center [289, 208] width 336 height 183
click at [453, 99] on div "Welcome, Ava! You have no bookings scheduled for [DATE]. Click the button below…" at bounding box center [289, 221] width 397 height 293
click at [440, 111] on icon "button" at bounding box center [448, 114] width 17 height 17
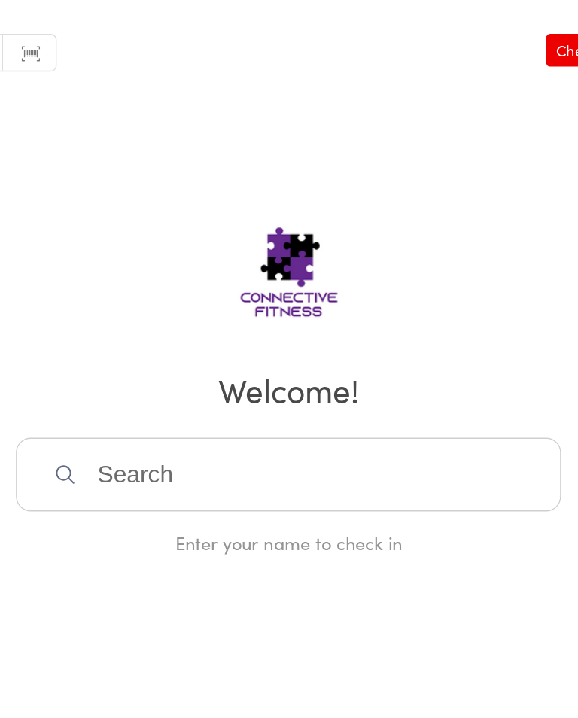
click at [175, 356] on input "search" at bounding box center [289, 359] width 412 height 56
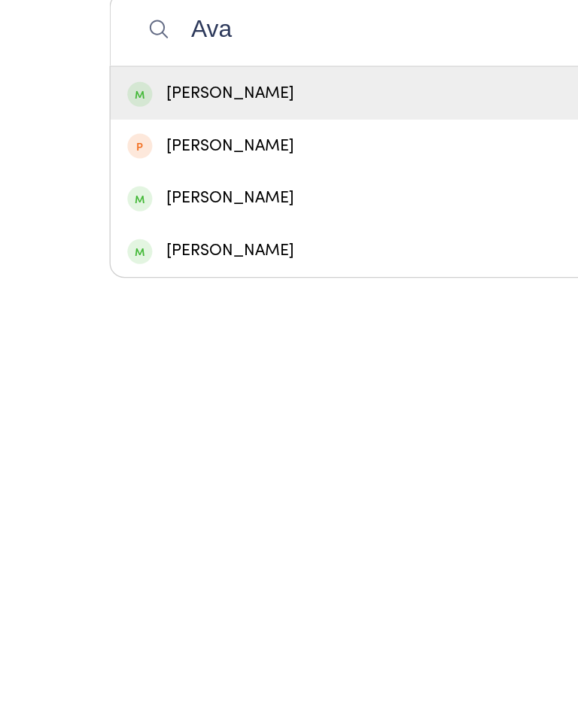
type input "Ava"
click at [202, 476] on div "[PERSON_NAME]" at bounding box center [288, 486] width 385 height 20
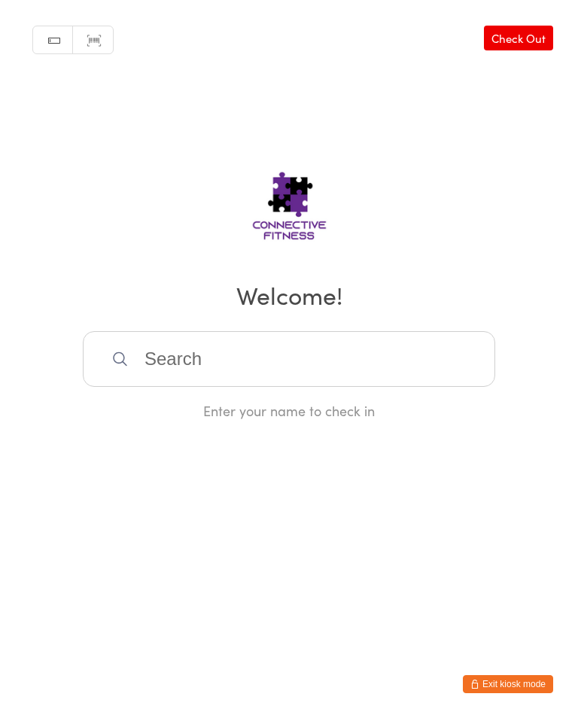
click at [397, 373] on input "search" at bounding box center [289, 359] width 412 height 56
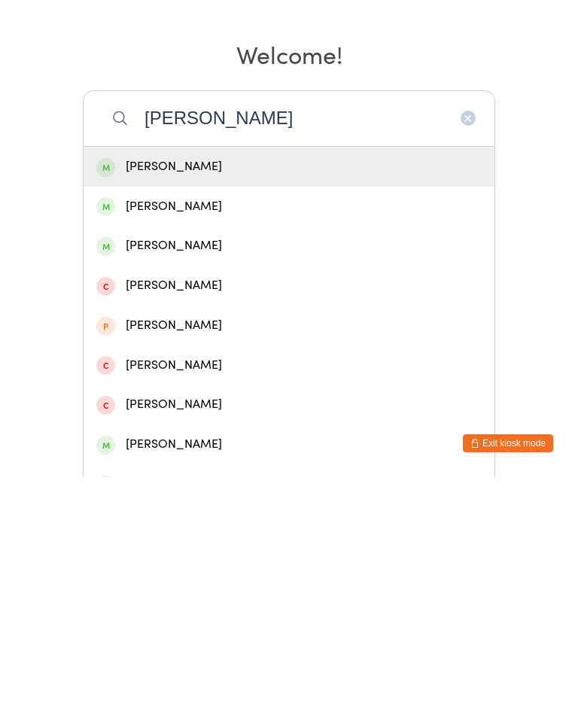
type input "[PERSON_NAME]"
click at [267, 388] on div "[PERSON_NAME]" at bounding box center [289, 408] width 411 height 40
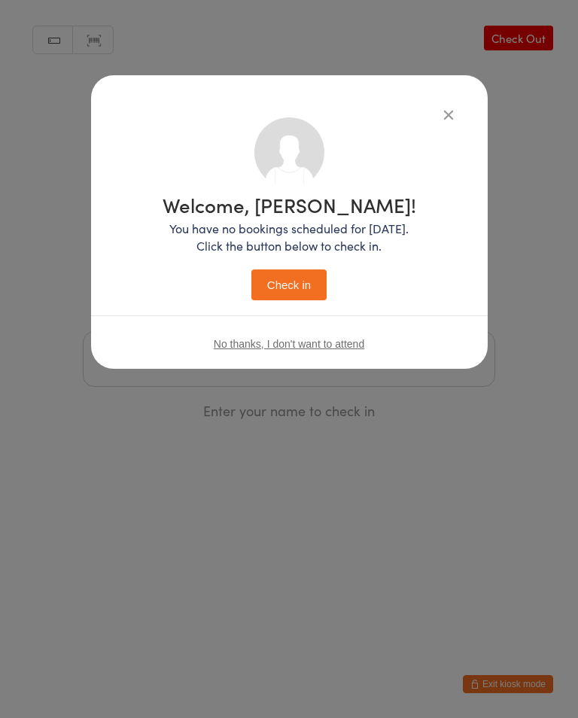
click at [307, 300] on button "Check in" at bounding box center [288, 284] width 75 height 31
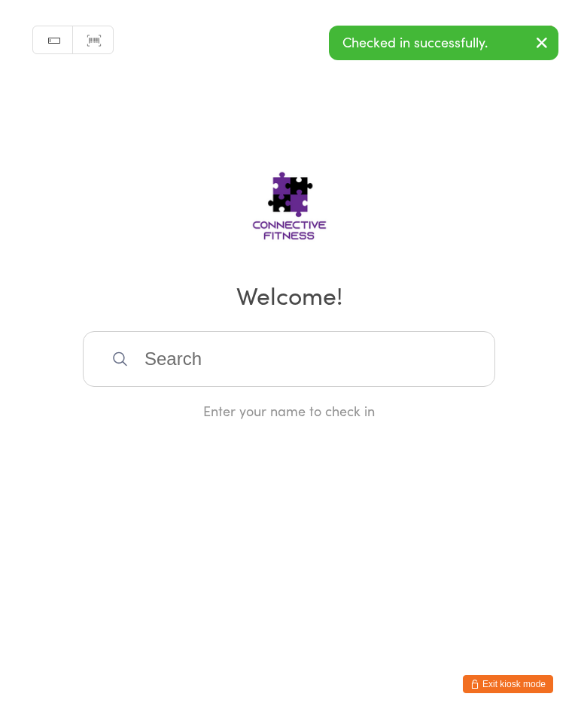
click at [255, 377] on input "search" at bounding box center [289, 359] width 412 height 56
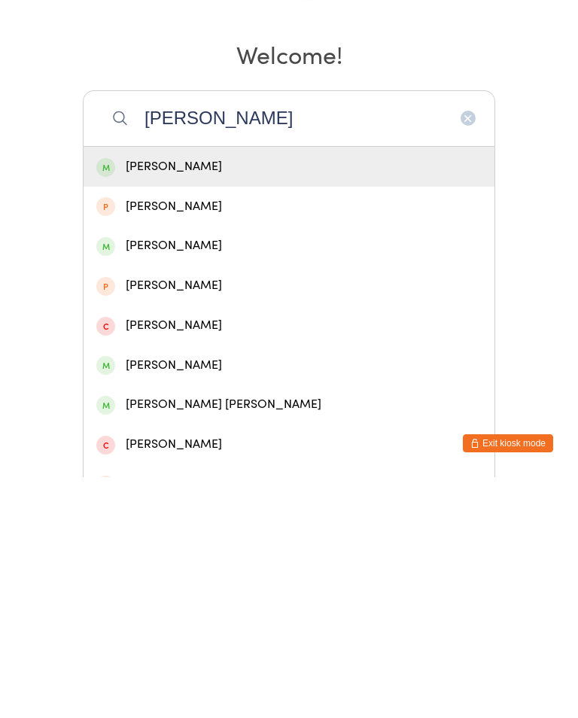
type input "[PERSON_NAME]"
click at [279, 388] on div "[PERSON_NAME]" at bounding box center [289, 408] width 411 height 40
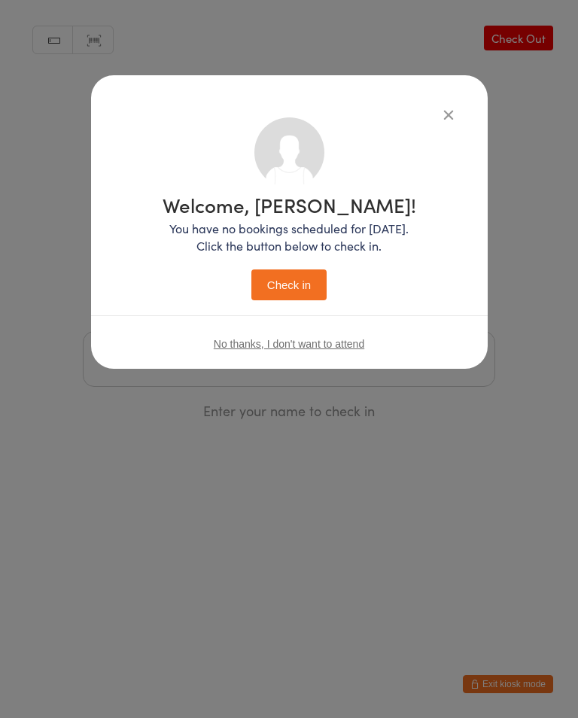
click at [285, 284] on button "Check in" at bounding box center [288, 284] width 75 height 31
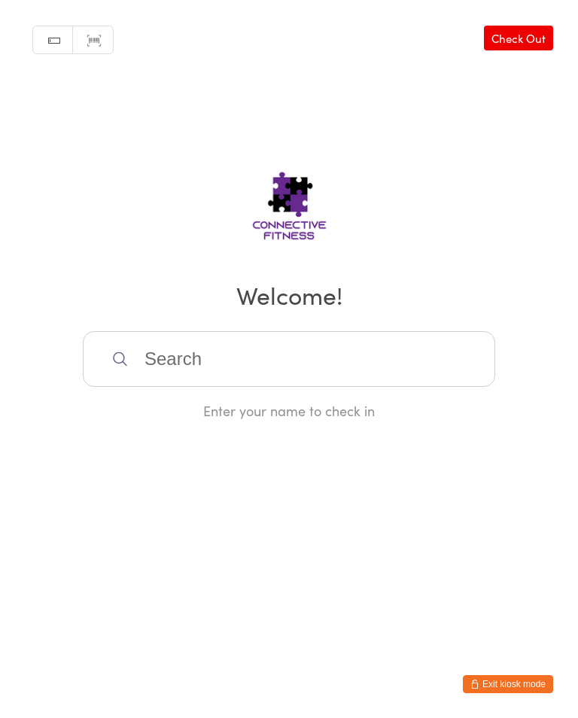
click at [171, 374] on input "search" at bounding box center [289, 359] width 412 height 56
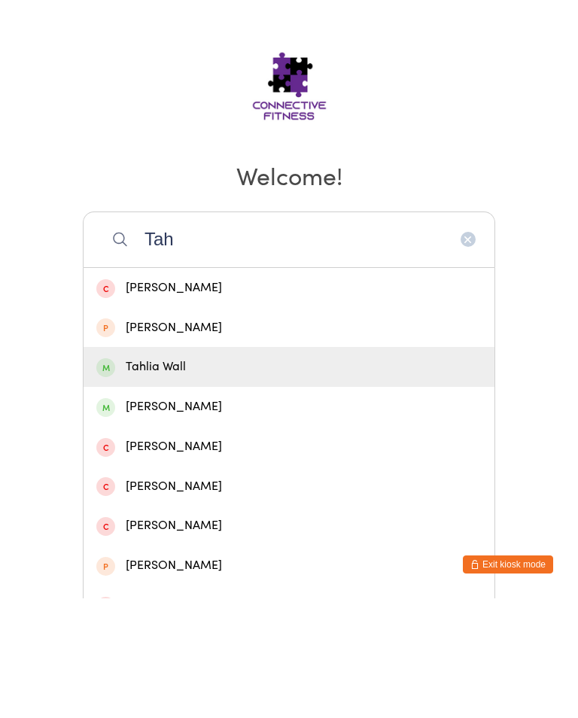
type input "Tah"
click at [137, 476] on div "Tahlia Wall" at bounding box center [288, 486] width 385 height 20
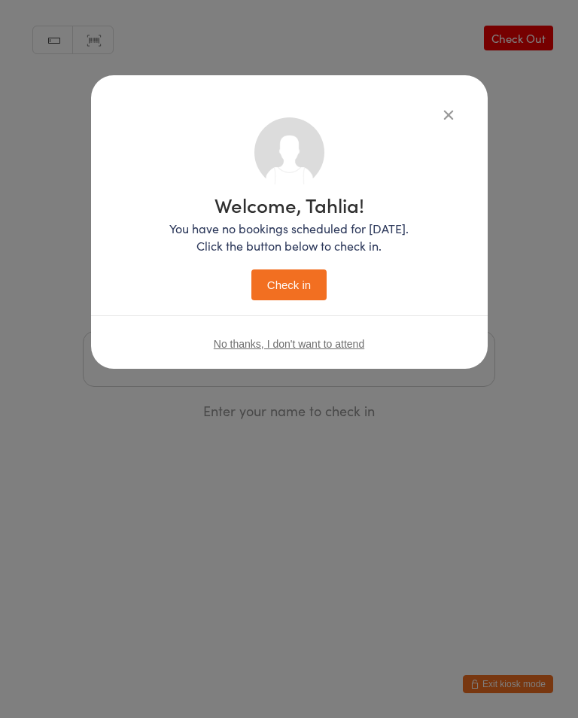
click at [275, 292] on button "Check in" at bounding box center [288, 284] width 75 height 31
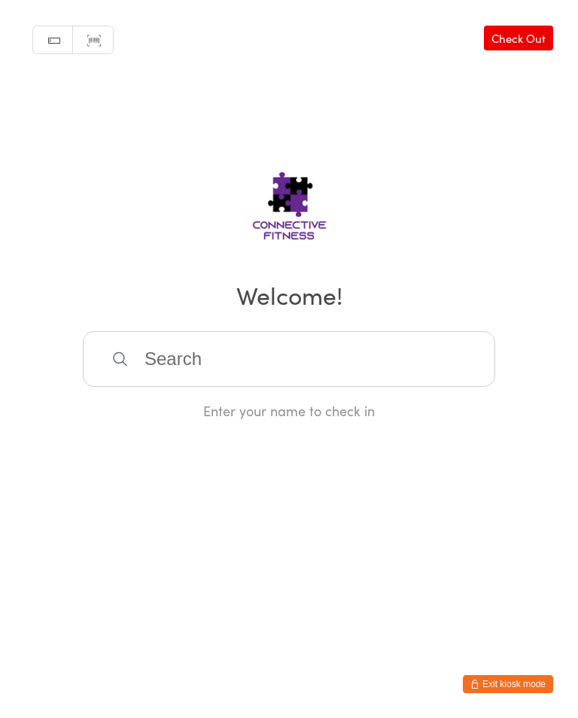
click at [214, 359] on input "search" at bounding box center [289, 359] width 412 height 56
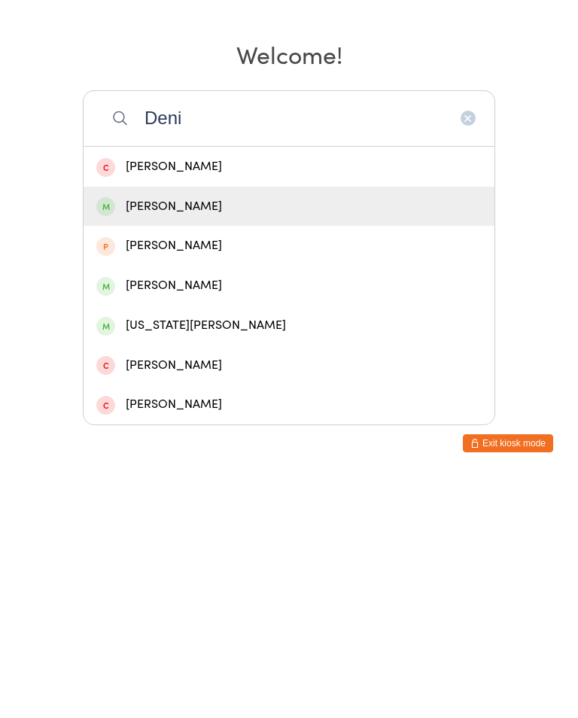
type input "Deni"
click at [186, 437] on div "[PERSON_NAME]" at bounding box center [288, 447] width 385 height 20
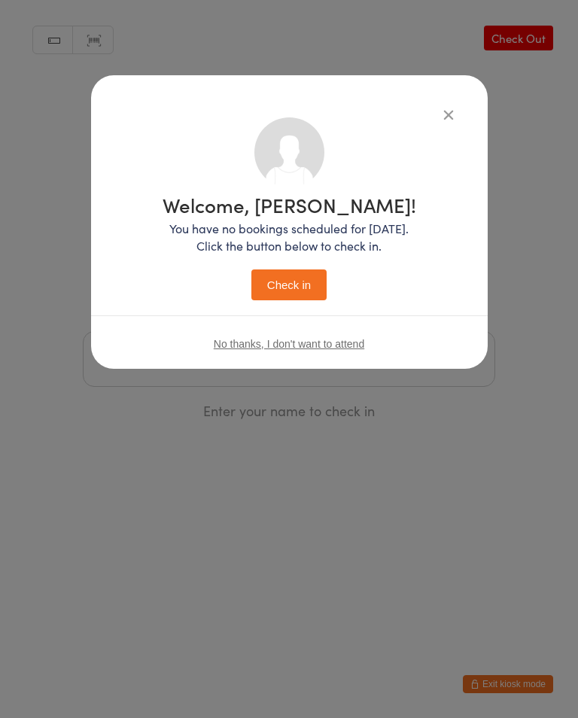
click at [296, 290] on button "Check in" at bounding box center [288, 284] width 75 height 31
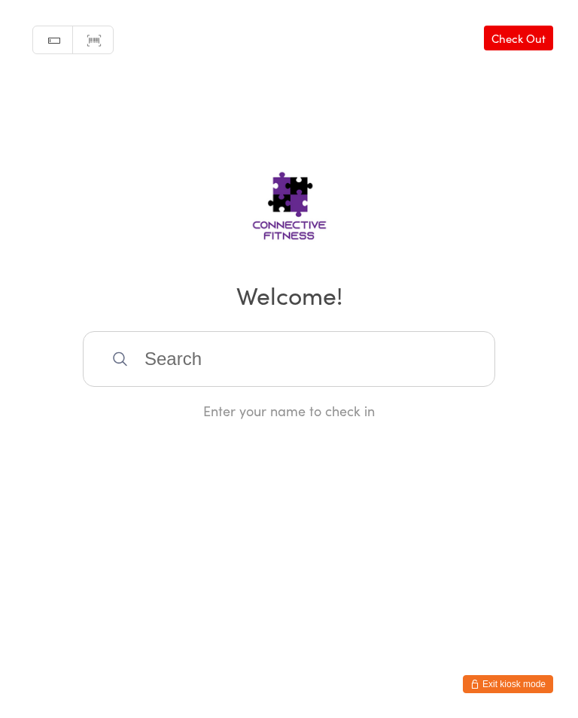
click at [303, 354] on input "search" at bounding box center [289, 359] width 412 height 56
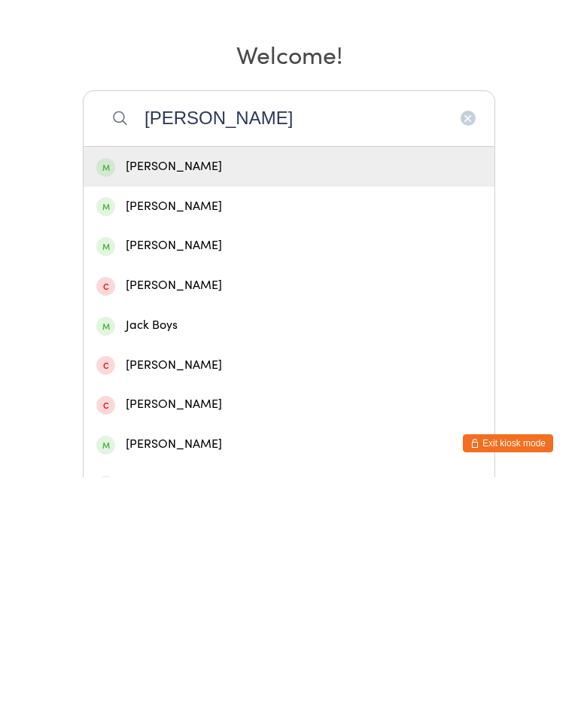
type input "[PERSON_NAME]"
click at [206, 476] on div "[PERSON_NAME]" at bounding box center [288, 486] width 385 height 20
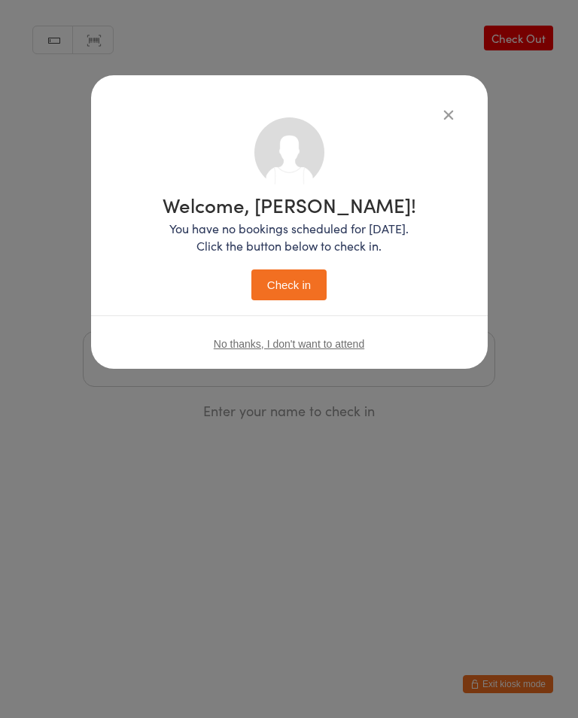
click at [301, 290] on button "Check in" at bounding box center [288, 284] width 75 height 31
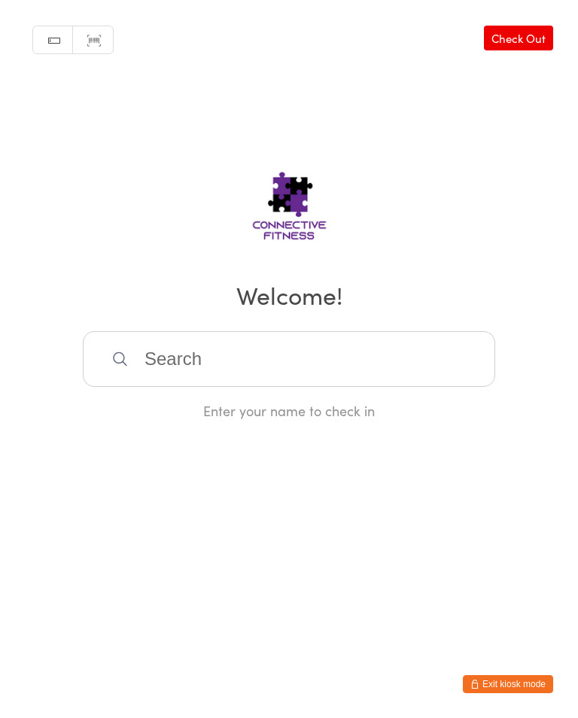
click at [511, 50] on link "Check Out" at bounding box center [518, 38] width 69 height 25
click at [340, 372] on input "search" at bounding box center [289, 359] width 412 height 56
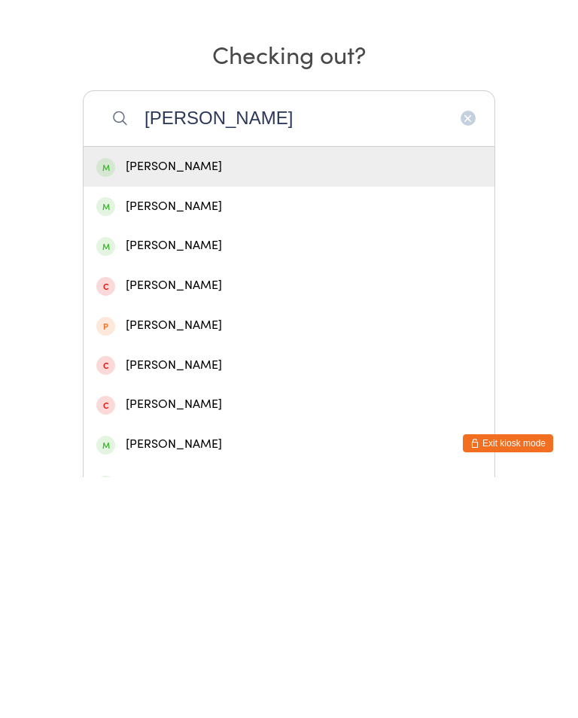
type input "[PERSON_NAME]"
click at [234, 388] on div "[PERSON_NAME]" at bounding box center [289, 408] width 411 height 40
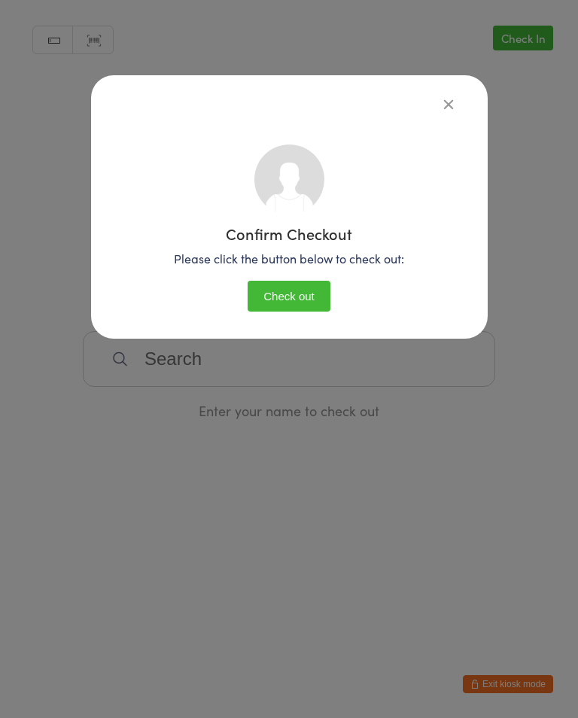
click at [290, 302] on button "Check out" at bounding box center [289, 296] width 83 height 31
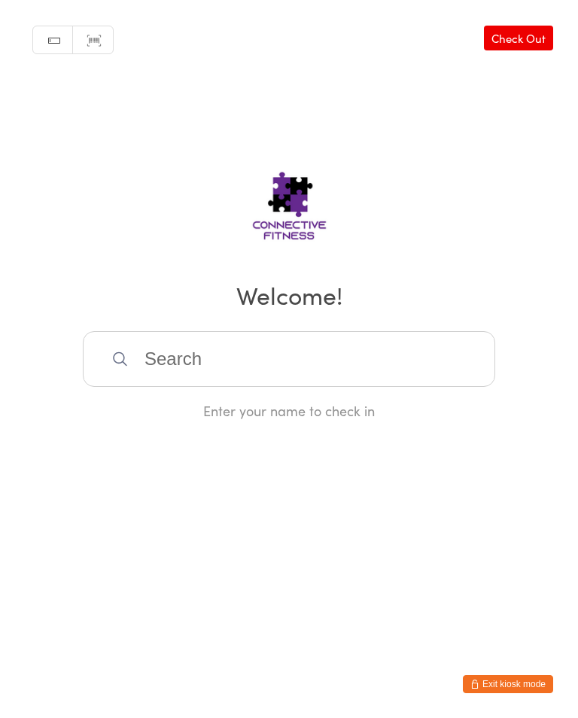
click at [525, 46] on link "Check Out" at bounding box center [518, 38] width 69 height 25
click at [388, 377] on input "search" at bounding box center [289, 359] width 412 height 56
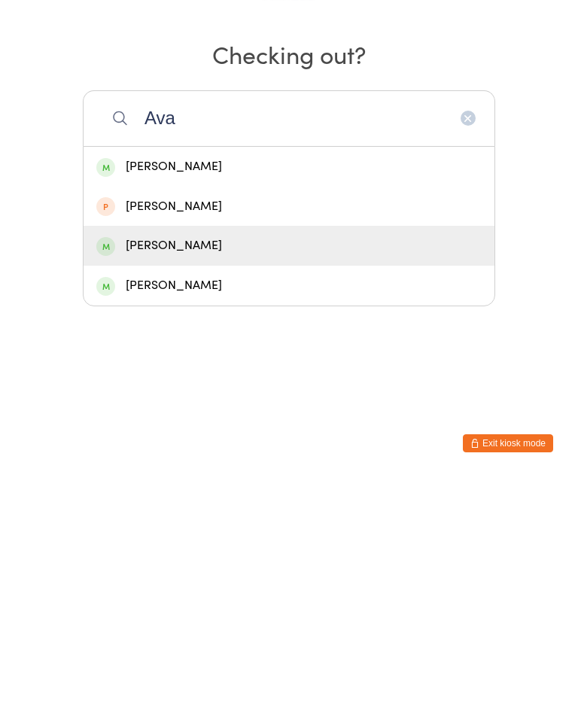
type input "Ava"
click at [194, 476] on div "[PERSON_NAME]" at bounding box center [288, 486] width 385 height 20
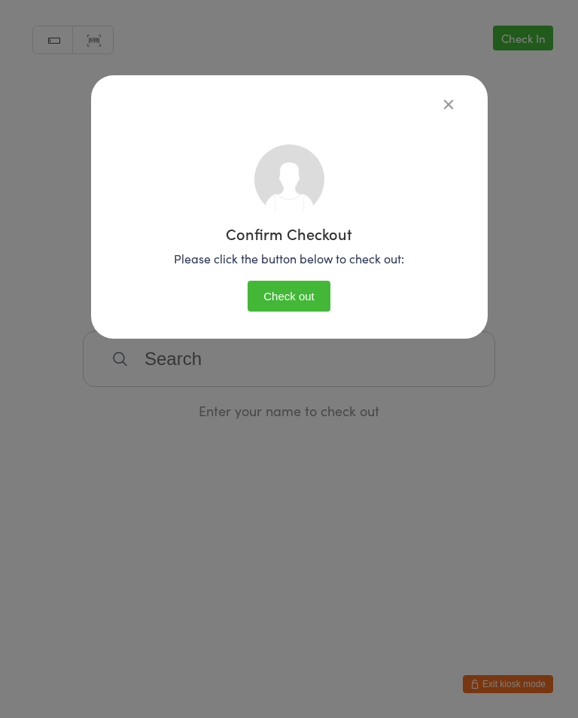
click at [314, 299] on button "Check out" at bounding box center [289, 296] width 83 height 31
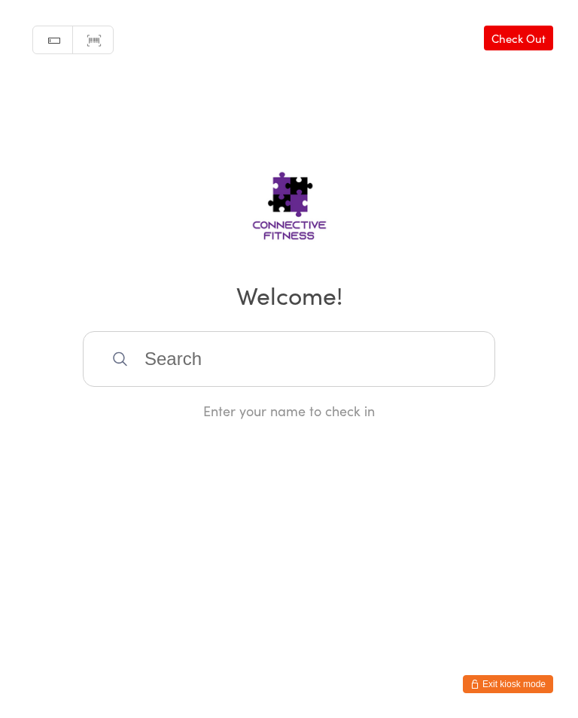
click at [242, 360] on input "search" at bounding box center [289, 359] width 412 height 56
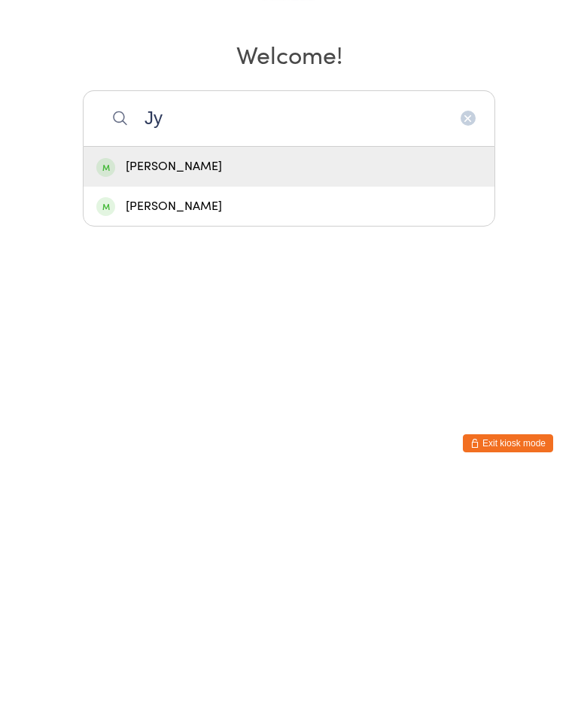
type input "Jy"
click at [154, 397] on div "[PERSON_NAME]" at bounding box center [288, 407] width 385 height 20
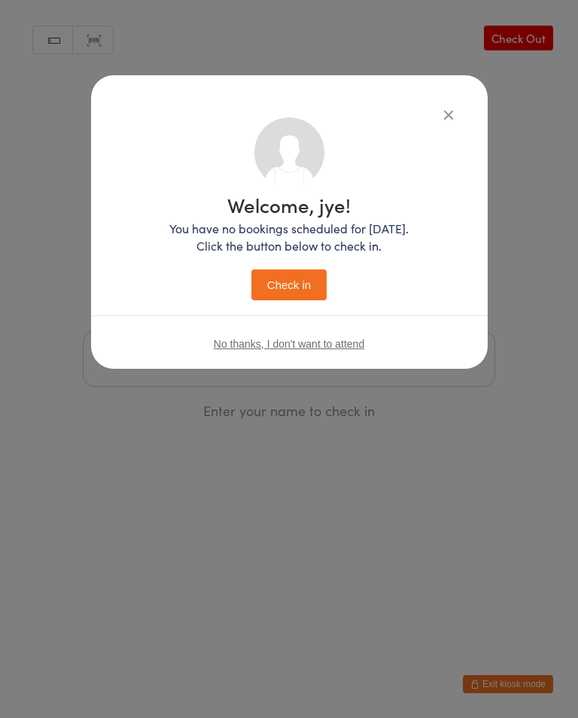
click at [302, 262] on div "Welcome, jye! You have no bookings scheduled for [DATE]. Click the button below…" at bounding box center [288, 247] width 239 height 105
click at [279, 291] on button "Check in" at bounding box center [288, 284] width 75 height 31
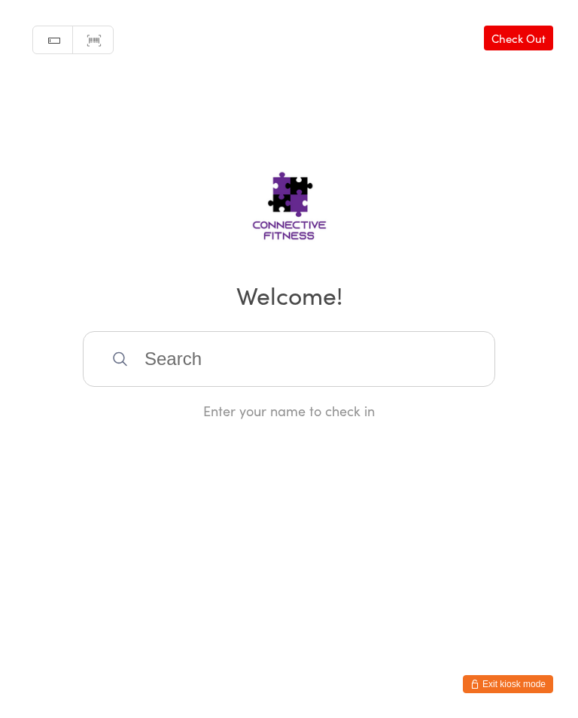
click at [252, 366] on input "search" at bounding box center [289, 359] width 412 height 56
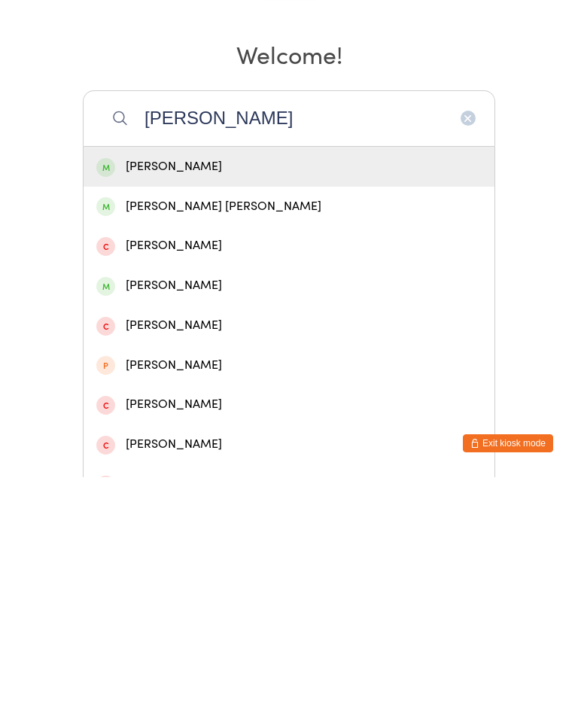
type input "[PERSON_NAME]"
click at [245, 397] on div "[PERSON_NAME]" at bounding box center [288, 407] width 385 height 20
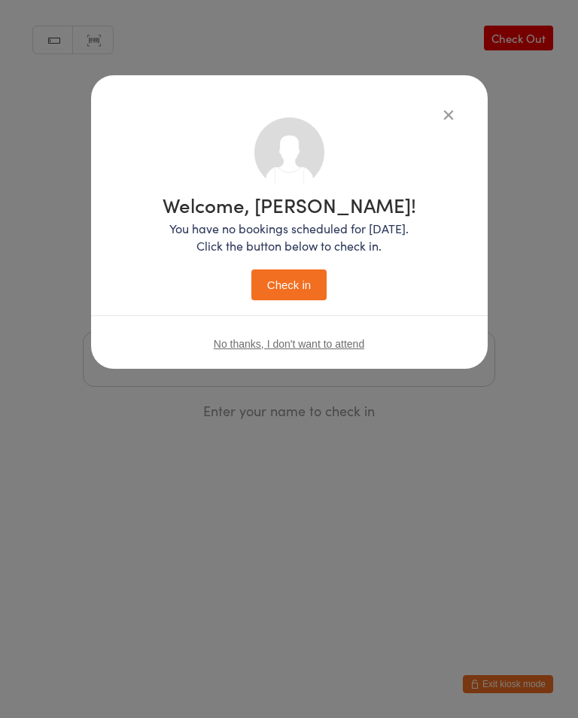
click at [298, 272] on button "Check in" at bounding box center [288, 284] width 75 height 31
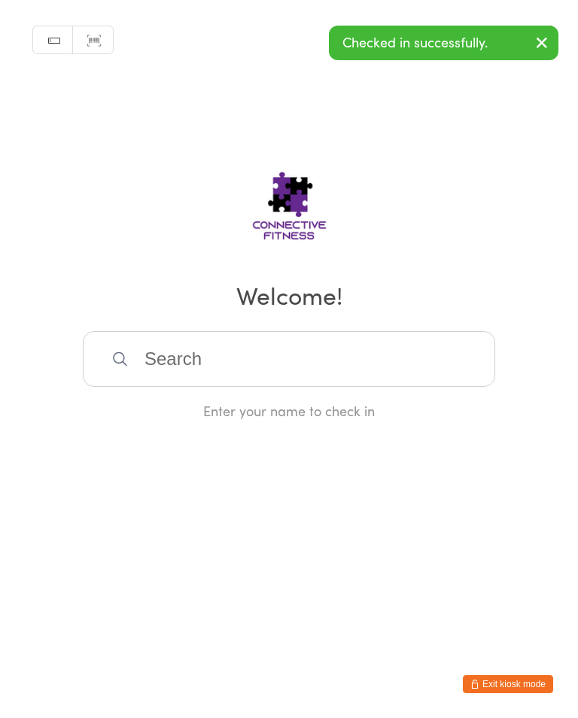
click at [290, 360] on input "search" at bounding box center [289, 359] width 412 height 56
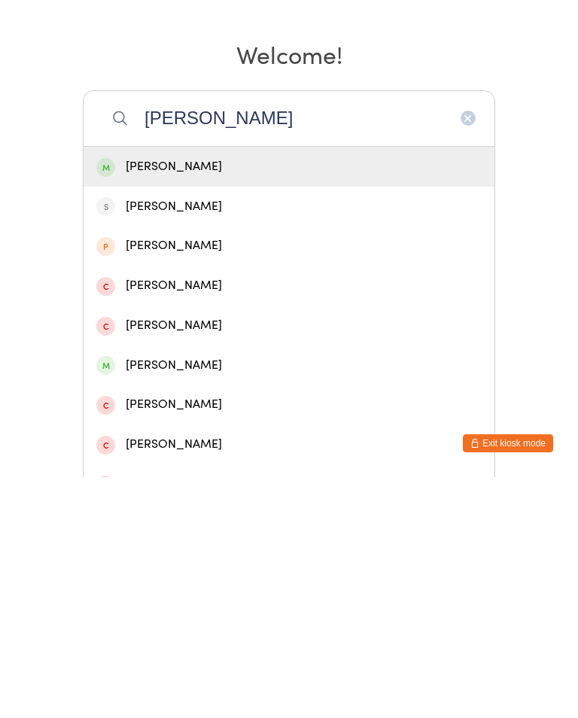
type input "[PERSON_NAME]"
click at [229, 397] on div "[PERSON_NAME]" at bounding box center [288, 407] width 385 height 20
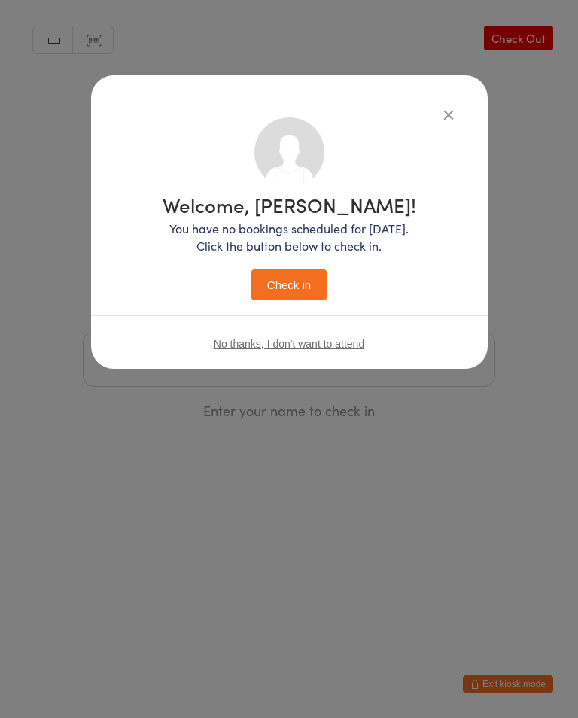
click at [309, 282] on button "Check in" at bounding box center [288, 284] width 75 height 31
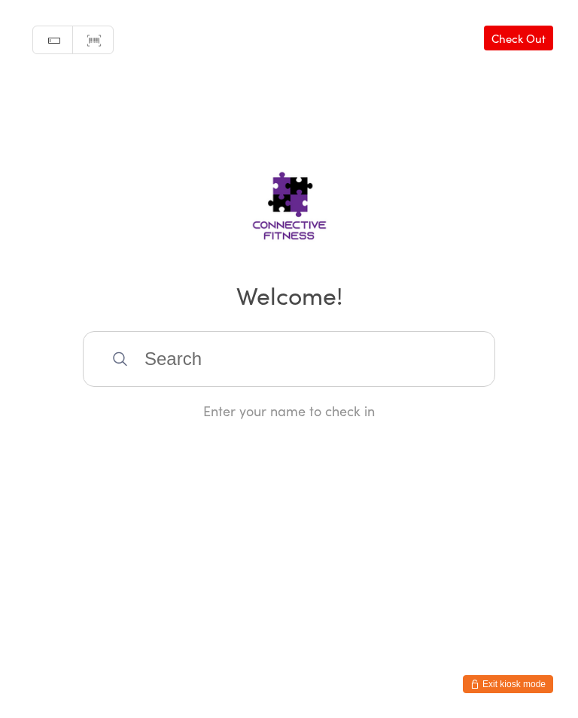
click at [305, 339] on input "search" at bounding box center [289, 359] width 412 height 56
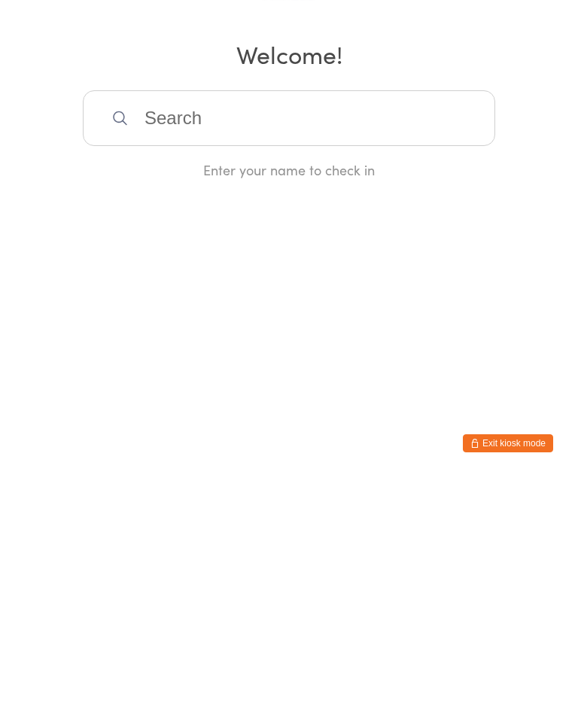
click at [326, 309] on html "You have now entered Kiosk Mode. Members will be able to check themselves in us…" at bounding box center [289, 359] width 578 height 718
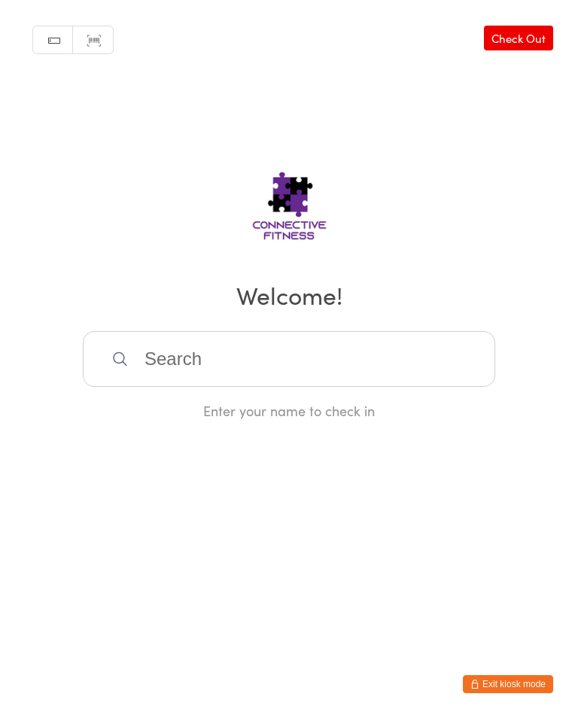
click at [93, 35] on link "Scanner input" at bounding box center [93, 40] width 40 height 29
click at [518, 40] on link "Check Out" at bounding box center [518, 38] width 69 height 25
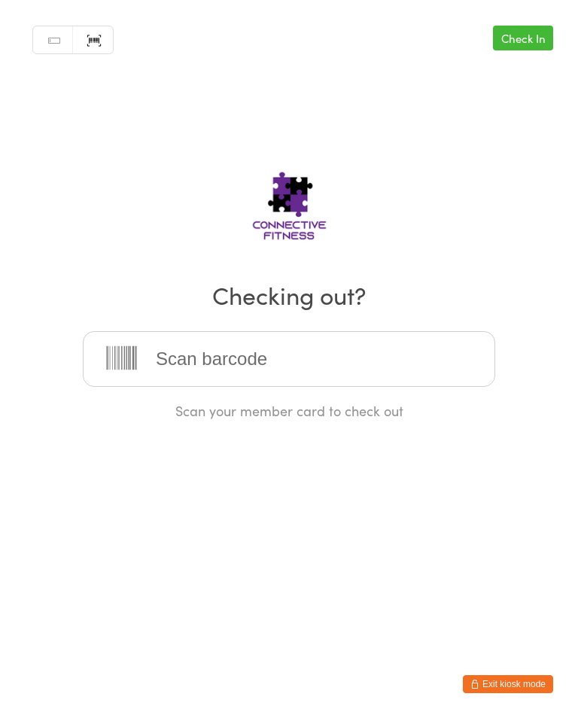
click at [514, 31] on link "Check In" at bounding box center [523, 38] width 60 height 25
click at [39, 41] on link "Manual search" at bounding box center [53, 40] width 40 height 29
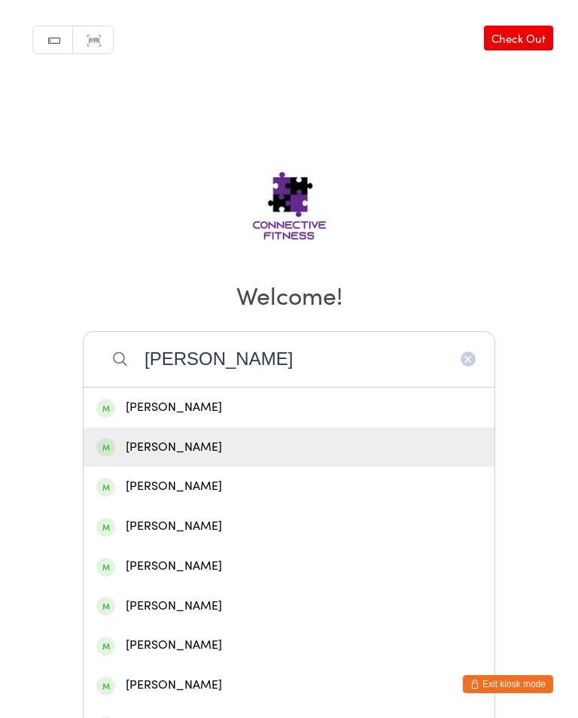
type input "[PERSON_NAME]"
click at [159, 434] on div "[PERSON_NAME]" at bounding box center [289, 447] width 411 height 40
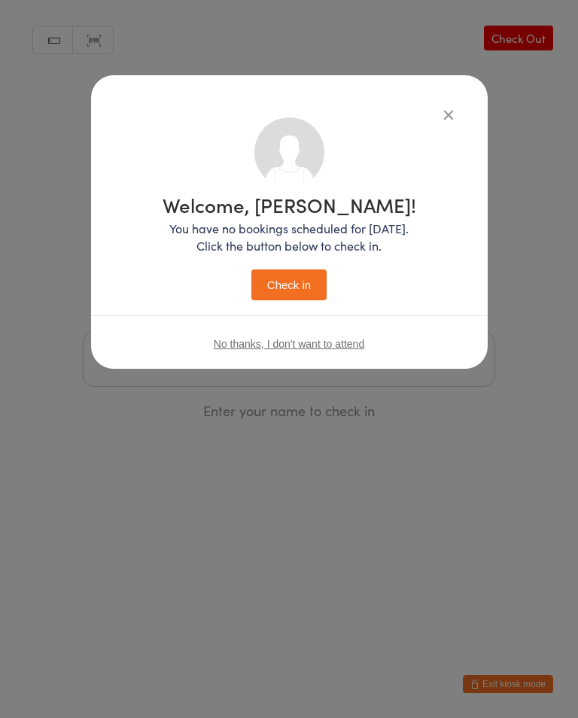
click at [440, 108] on icon "button" at bounding box center [448, 114] width 17 height 17
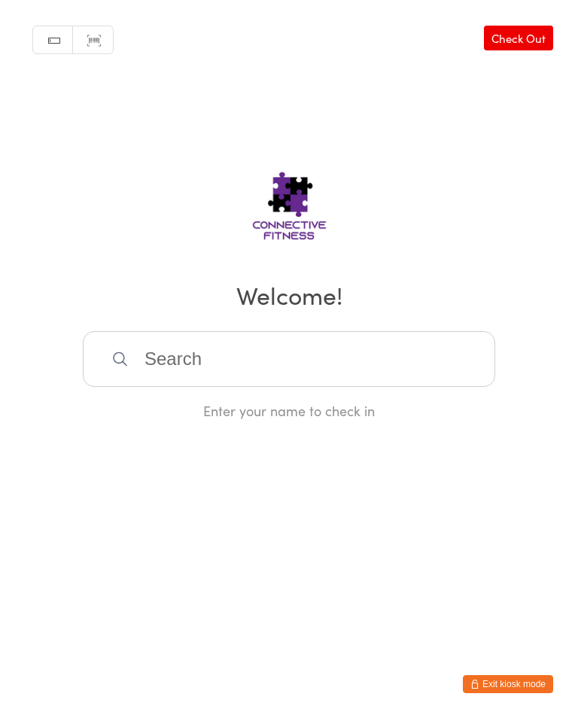
click at [202, 362] on input "search" at bounding box center [289, 359] width 412 height 56
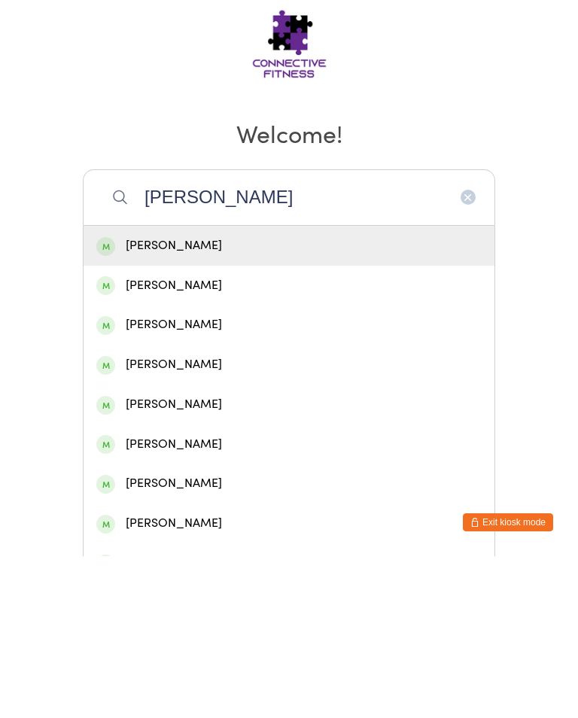
type input "[PERSON_NAME]"
click at [157, 397] on div "[PERSON_NAME]" at bounding box center [288, 407] width 385 height 20
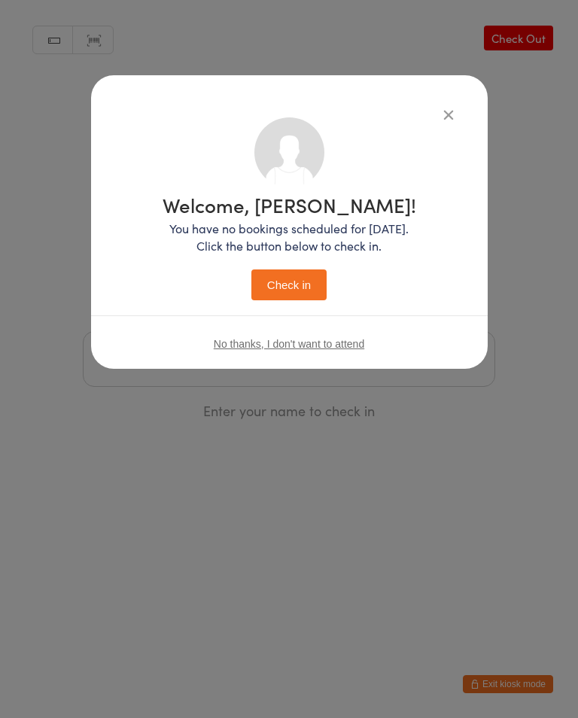
click at [268, 282] on button "Check in" at bounding box center [288, 284] width 75 height 31
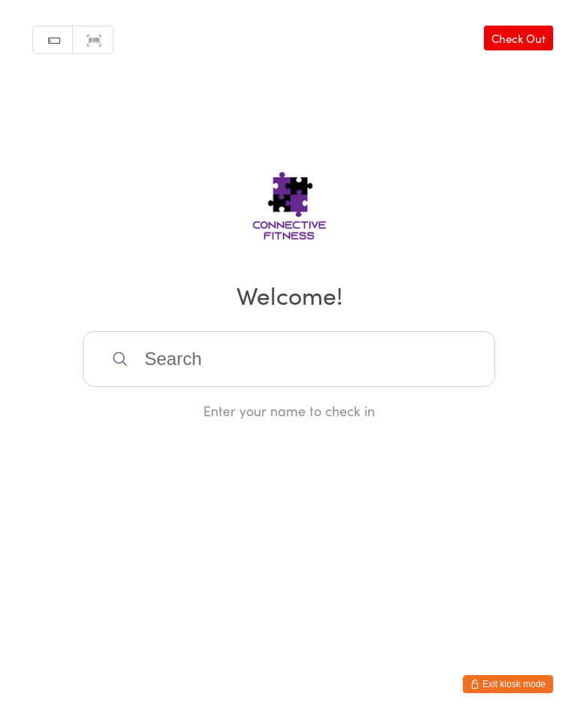
click at [346, 358] on input "search" at bounding box center [289, 359] width 412 height 56
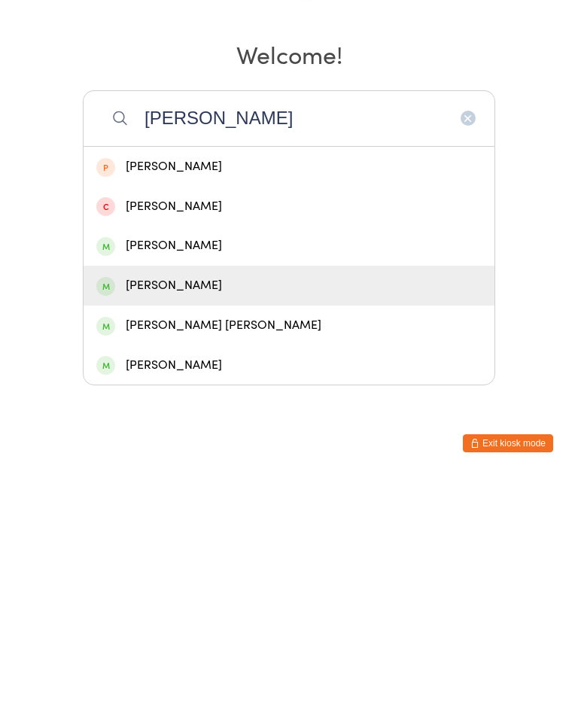
type input "[PERSON_NAME]"
click at [199, 516] on div "[PERSON_NAME]" at bounding box center [288, 526] width 385 height 20
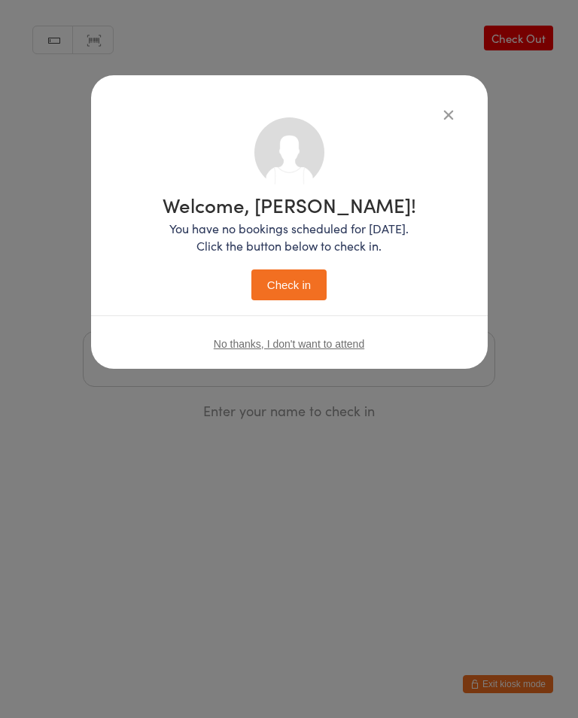
click at [312, 289] on button "Check in" at bounding box center [288, 284] width 75 height 31
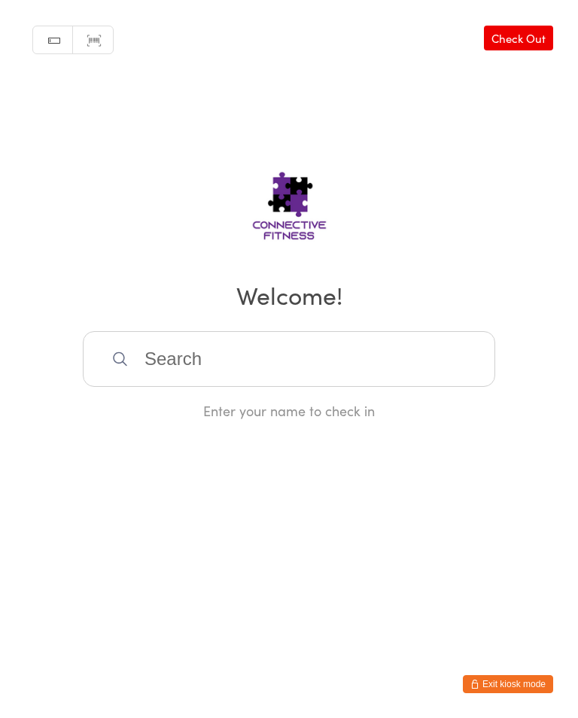
click at [519, 39] on link "Check Out" at bounding box center [518, 38] width 69 height 25
click at [522, 47] on link "Check In" at bounding box center [523, 38] width 60 height 25
click at [267, 363] on input "search" at bounding box center [289, 359] width 412 height 56
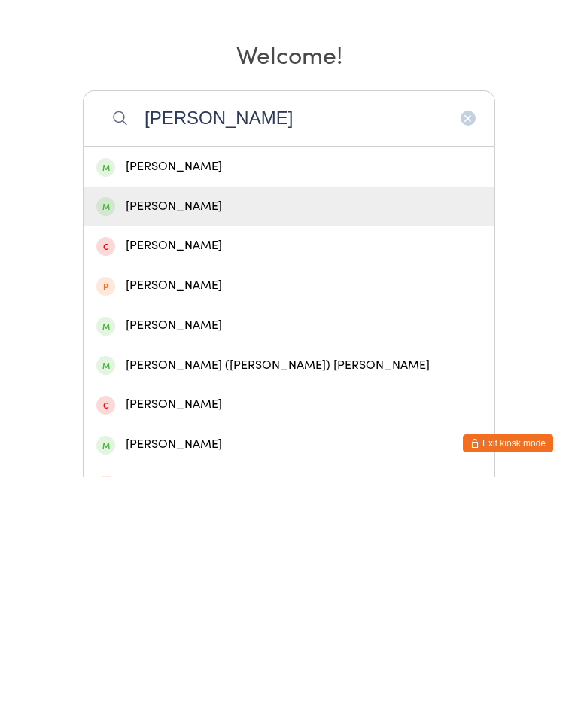
type input "[PERSON_NAME]"
click at [248, 437] on div "[PERSON_NAME]" at bounding box center [288, 447] width 385 height 20
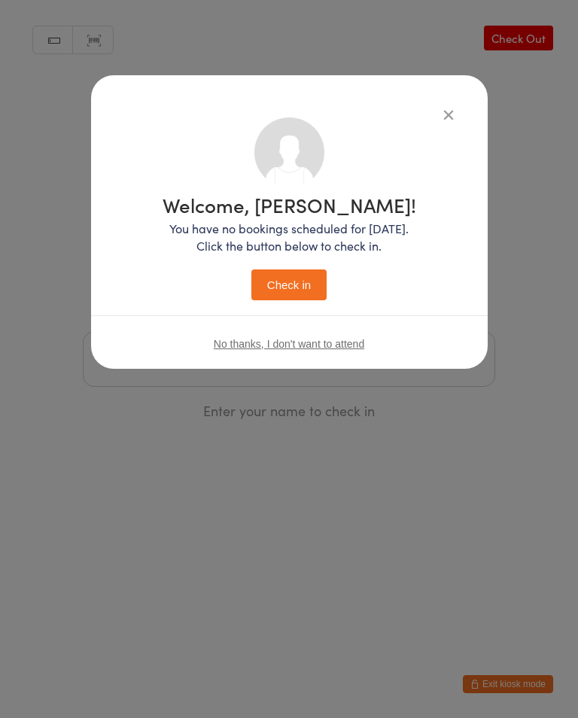
click at [468, 104] on div "Welcome, [PERSON_NAME]! You have no bookings scheduled for [DATE]. Click the bu…" at bounding box center [289, 221] width 397 height 293
click at [451, 105] on button "button" at bounding box center [448, 114] width 18 height 18
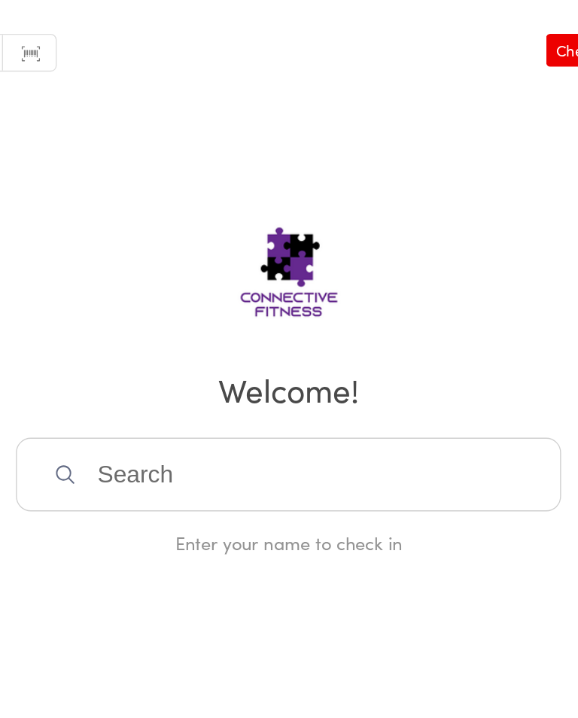
click at [394, 110] on div "Manual search Scanner input Check Out Welcome! Enter your name to check in" at bounding box center [289, 210] width 578 height 420
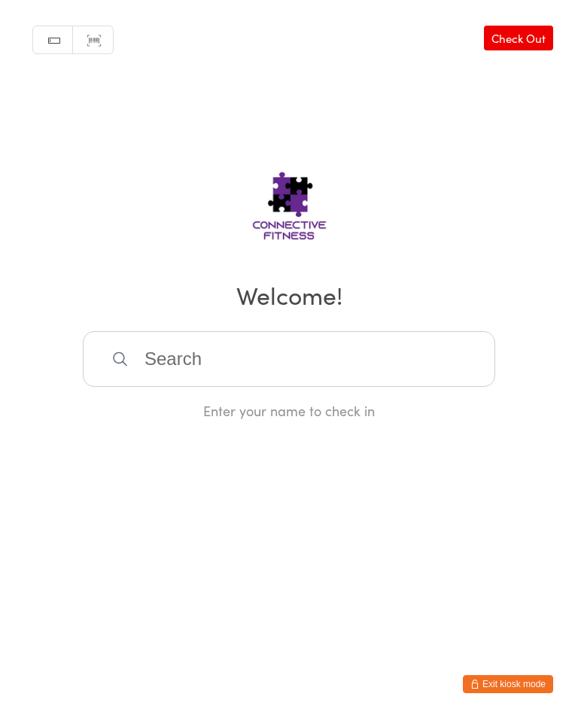
click at [526, 44] on link "Check Out" at bounding box center [518, 38] width 69 height 25
click at [420, 372] on input "search" at bounding box center [289, 359] width 412 height 56
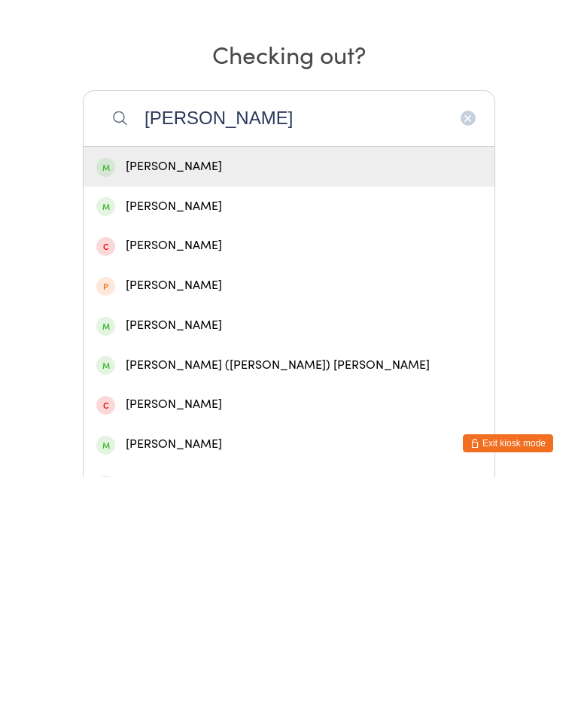
type input "[PERSON_NAME]"
click at [222, 437] on div "[PERSON_NAME]" at bounding box center [288, 447] width 385 height 20
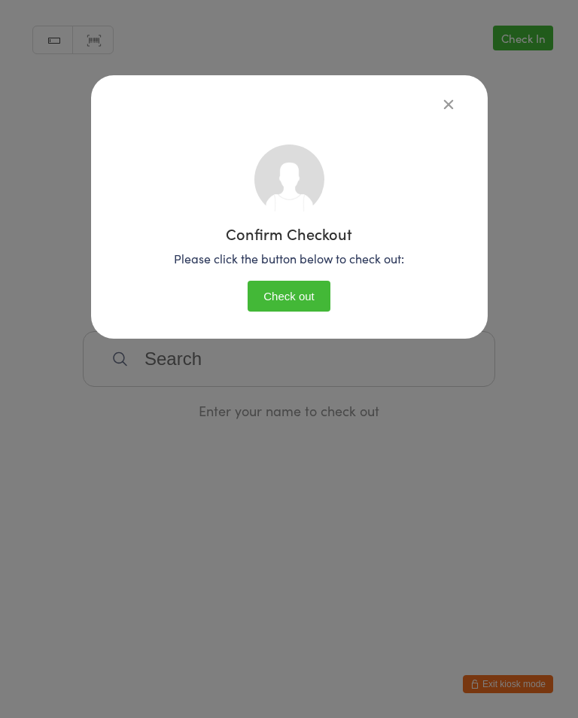
click at [330, 322] on div "Confirm Checkout Please click the button below to check out: Check out" at bounding box center [289, 227] width 336 height 191
click at [314, 299] on button "Check out" at bounding box center [289, 296] width 83 height 31
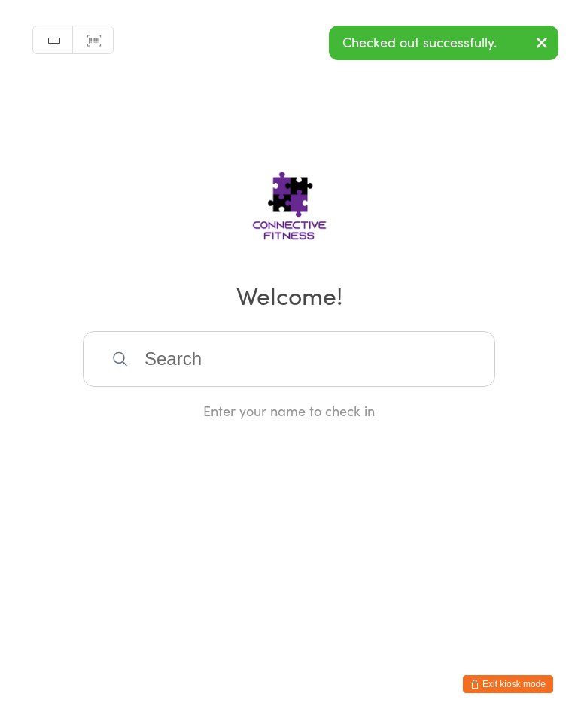
click at [565, 53] on div "Manual search Scanner input Check Out Welcome! Enter your name to check in" at bounding box center [289, 210] width 578 height 420
click at [535, 50] on icon "button" at bounding box center [542, 42] width 18 height 19
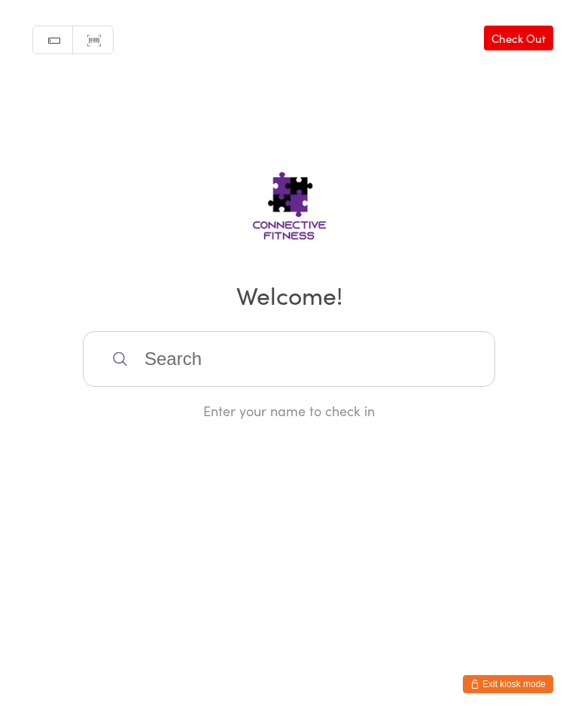
click at [288, 368] on input "search" at bounding box center [289, 359] width 412 height 56
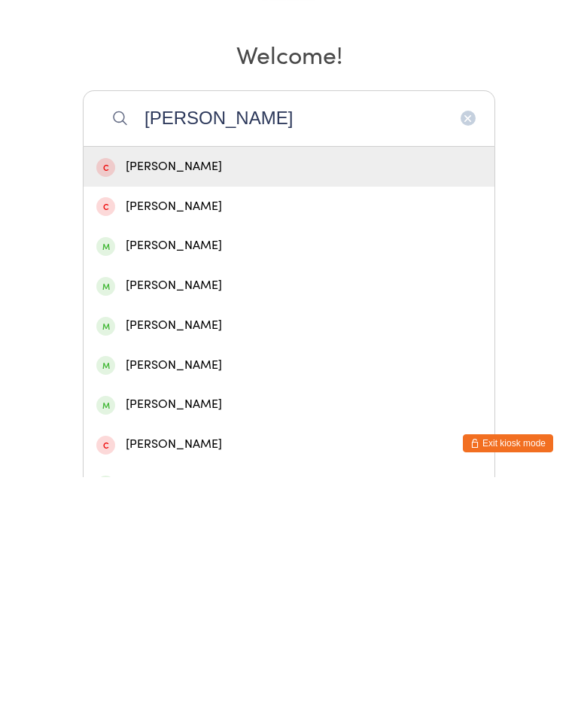
type input "[PERSON_NAME]"
click at [260, 476] on div "[PERSON_NAME]" at bounding box center [288, 486] width 385 height 20
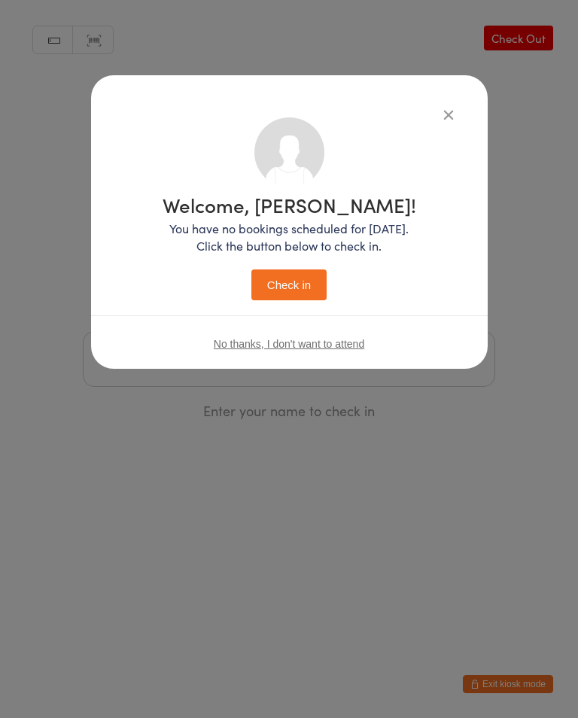
click at [308, 280] on button "Check in" at bounding box center [288, 284] width 75 height 31
